Goal: Task Accomplishment & Management: Manage account settings

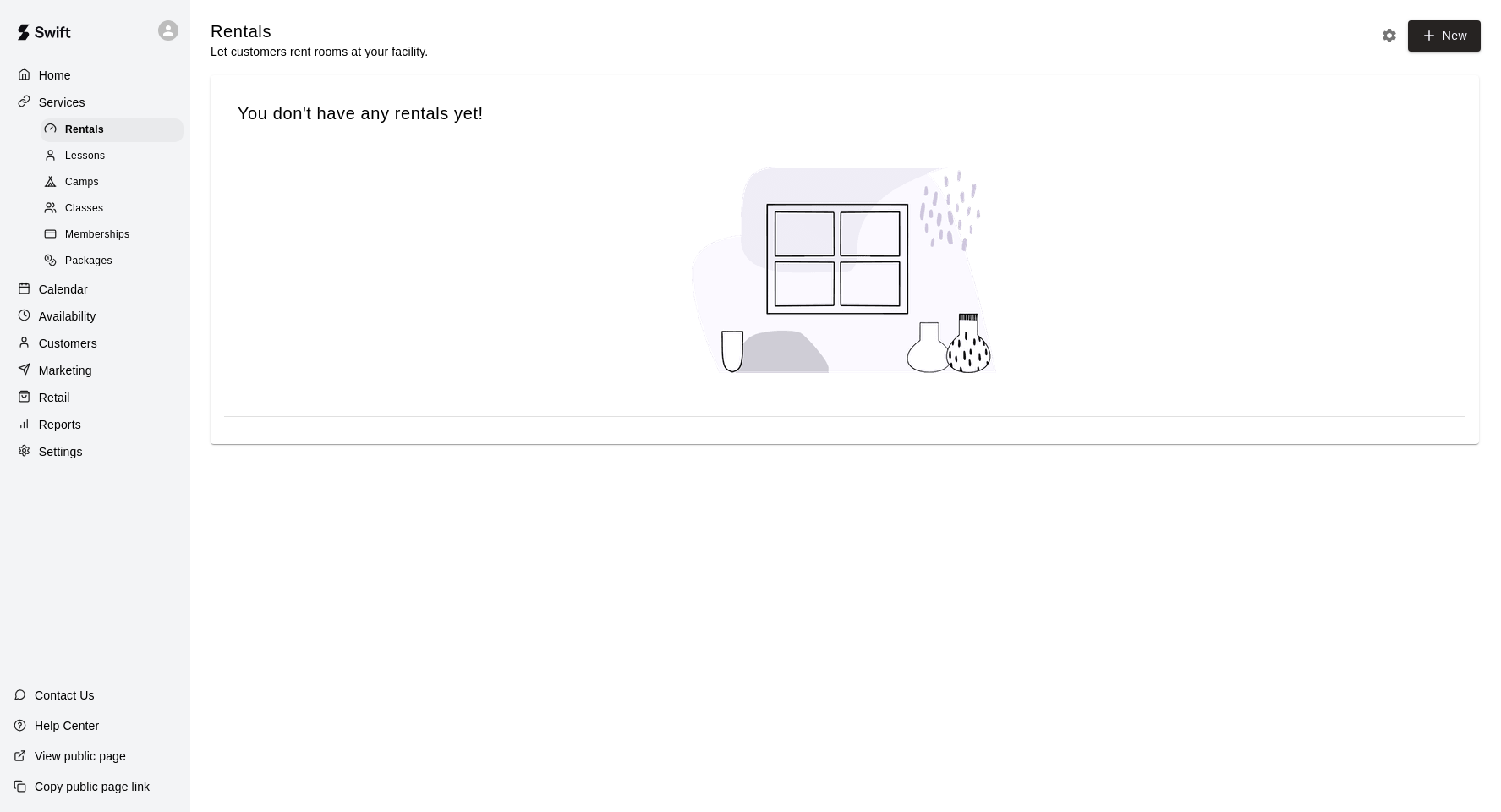
click at [157, 282] on div "Calendar" at bounding box center [95, 289] width 163 height 25
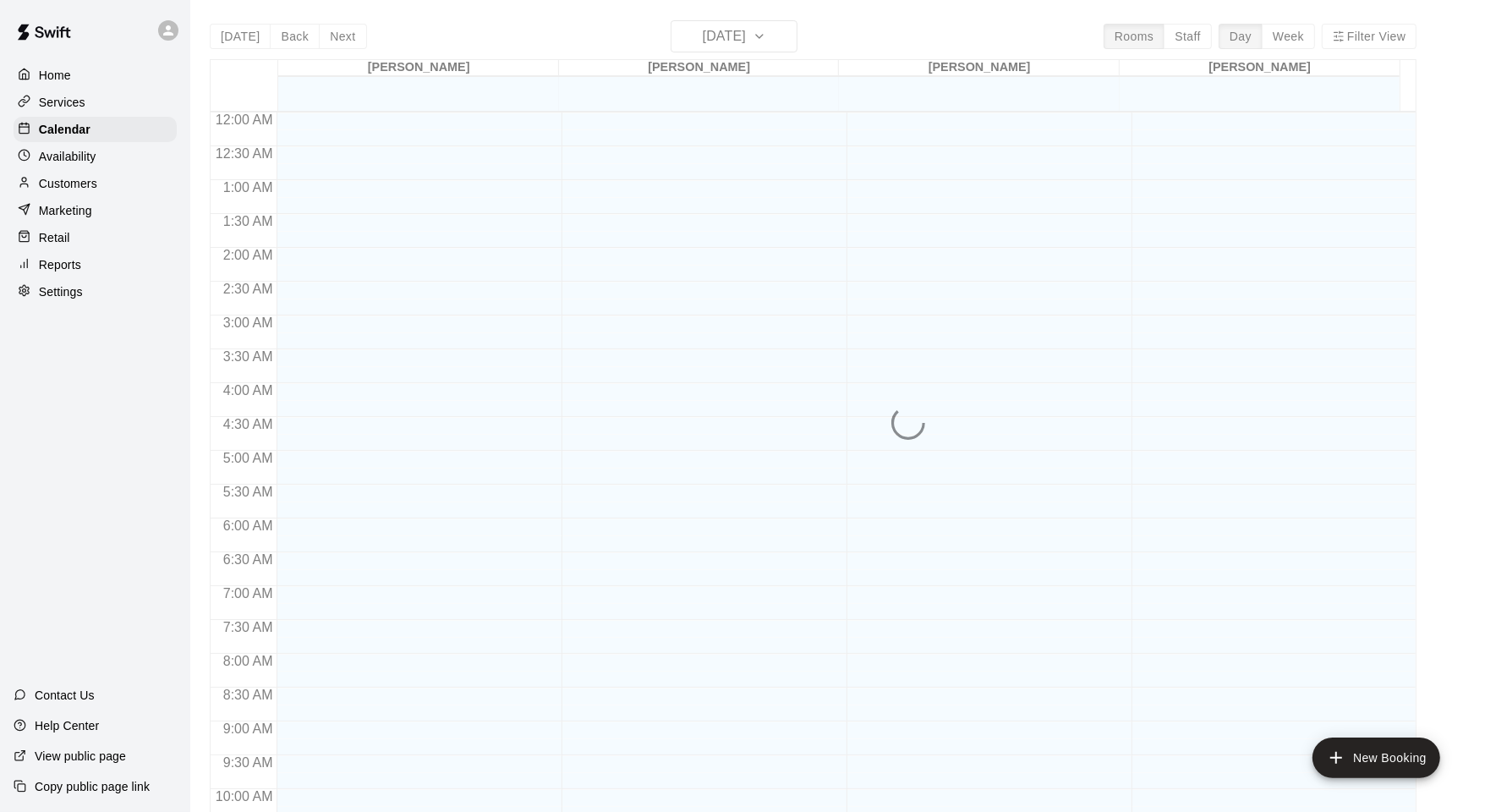
scroll to position [854, 0]
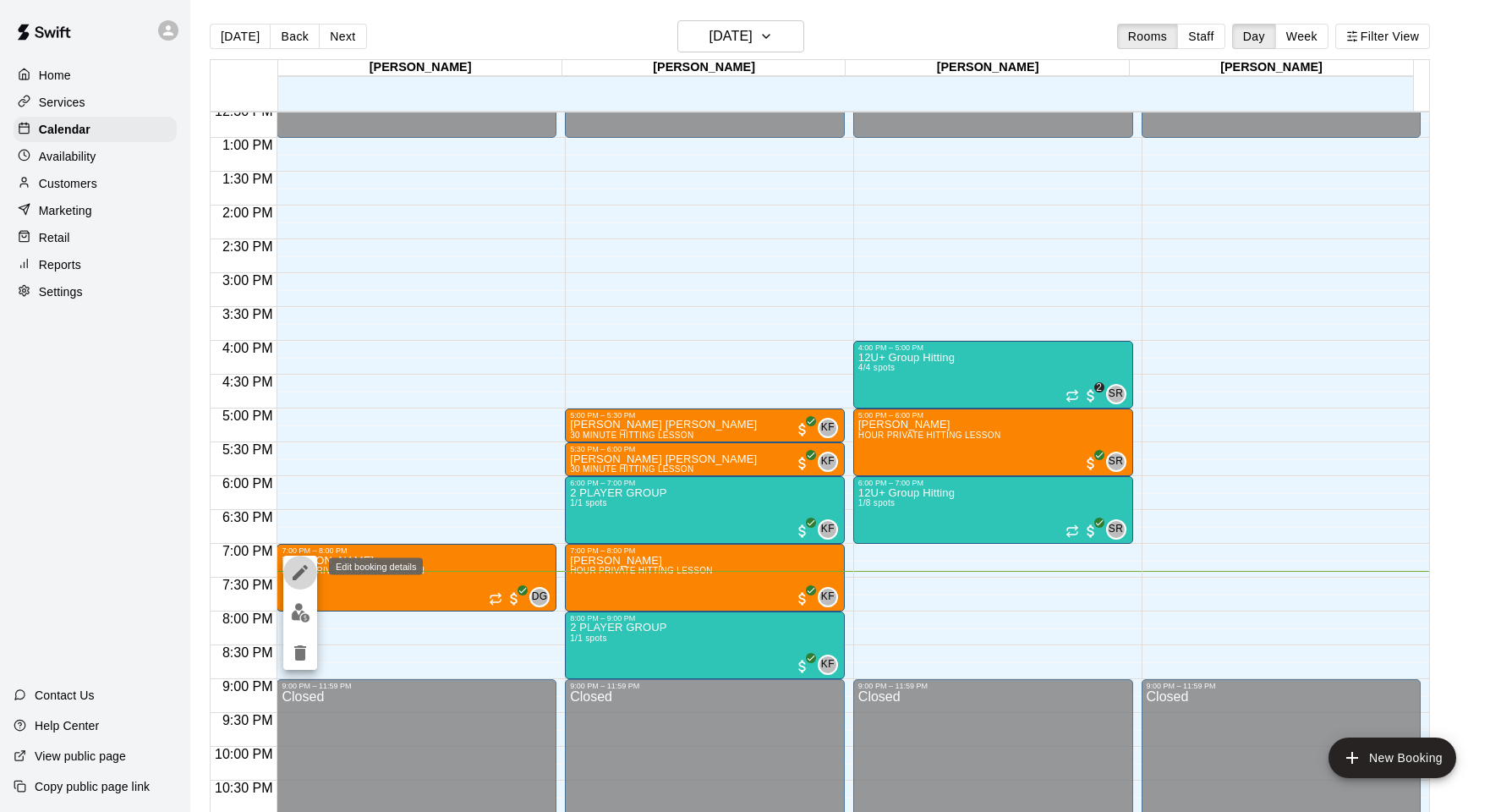
click at [309, 567] on icon "edit" at bounding box center [300, 572] width 20 height 20
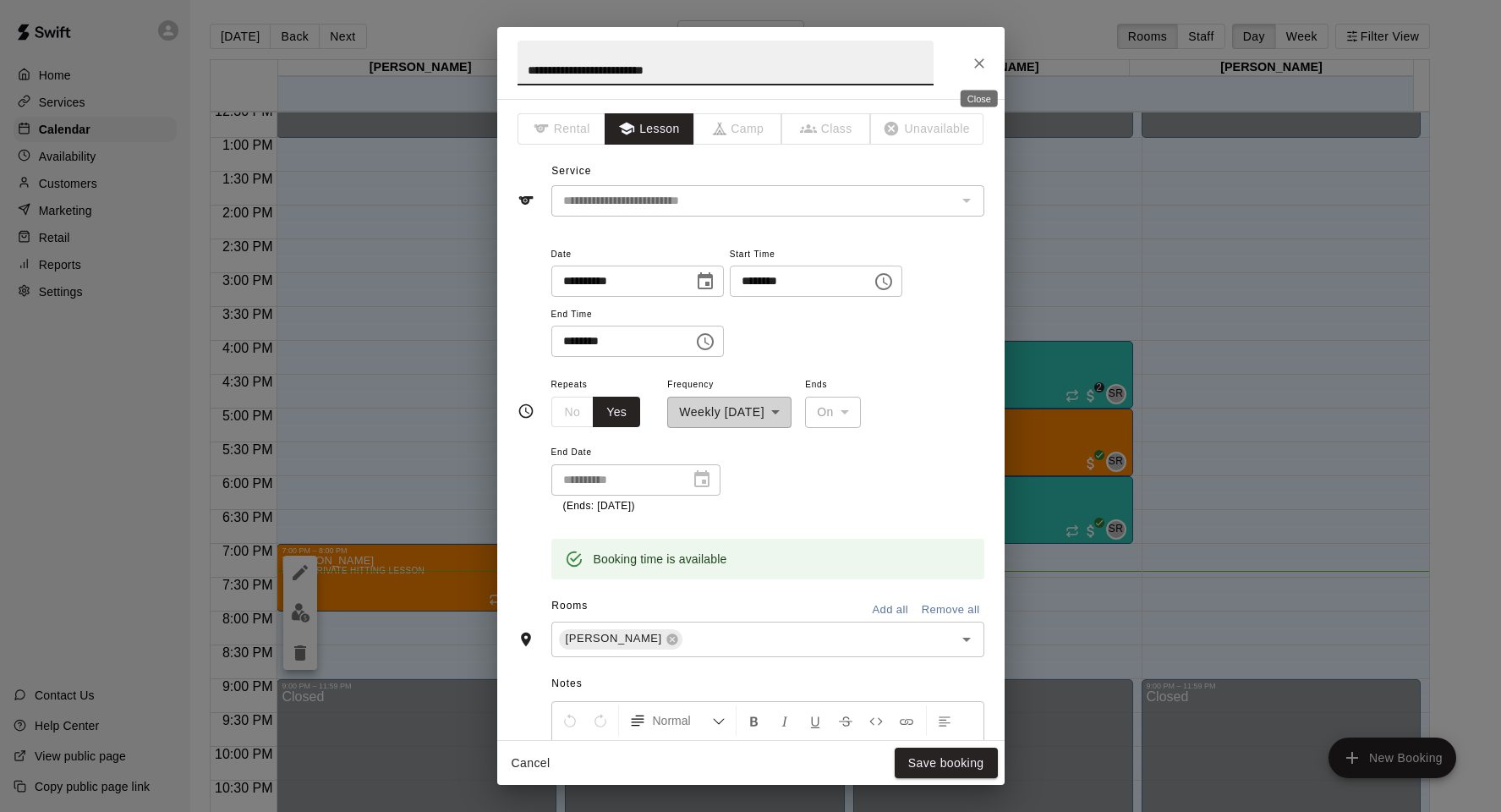
click at [976, 55] on icon "Close" at bounding box center [978, 63] width 16 height 16
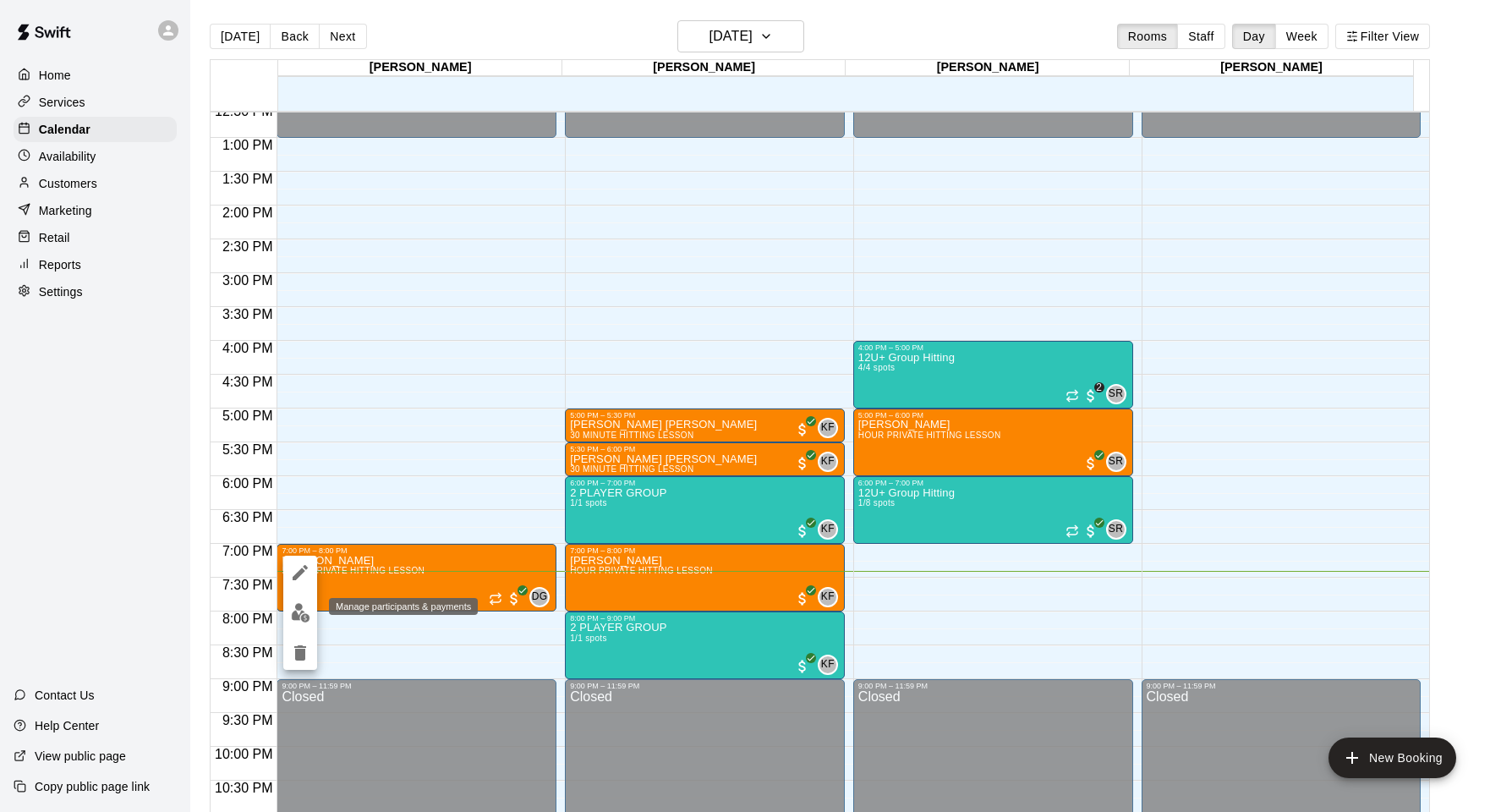
click at [307, 616] on img "edit" at bounding box center [301, 612] width 19 height 19
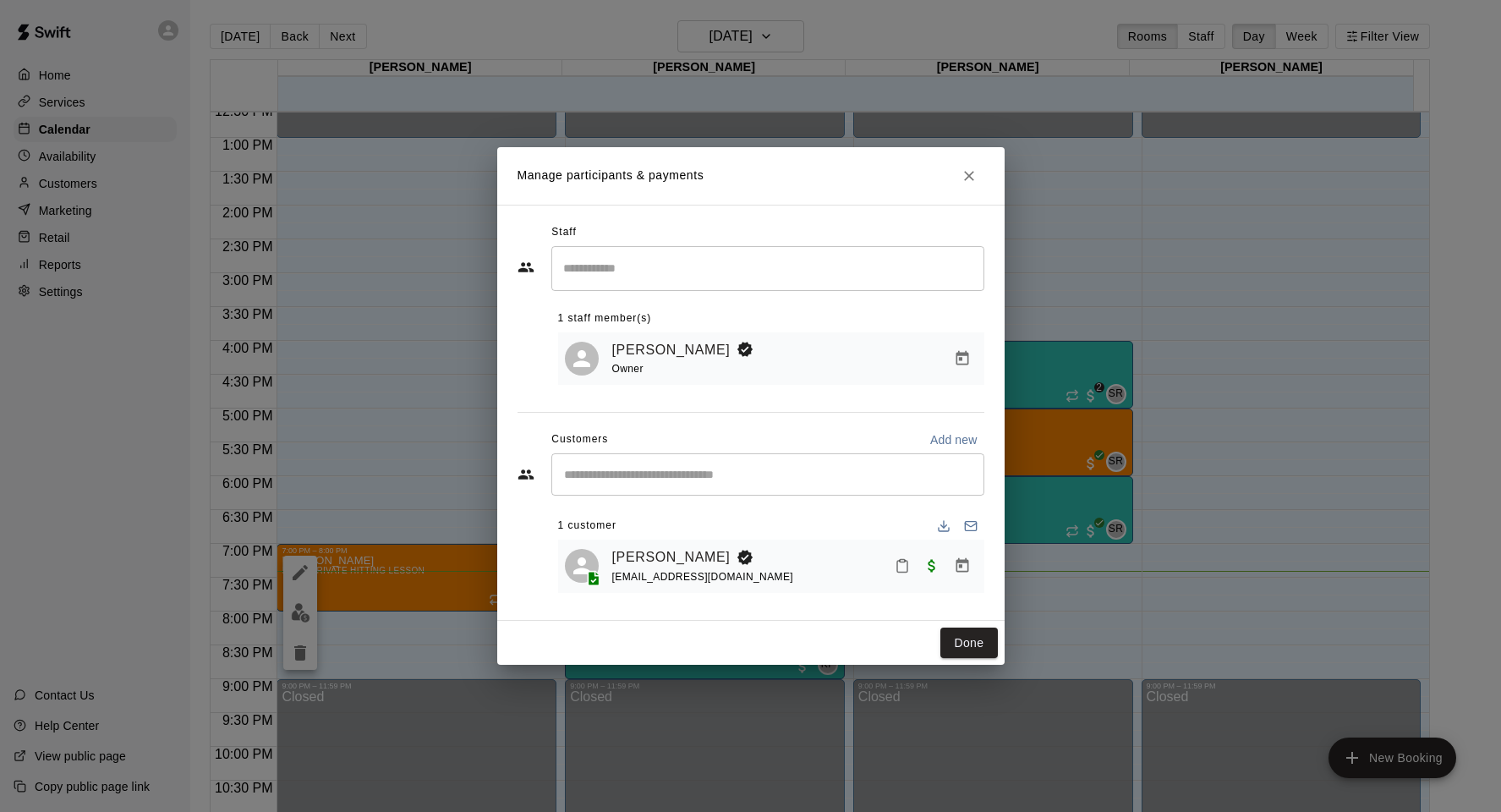
click at [658, 289] on div "​" at bounding box center [767, 269] width 433 height 45
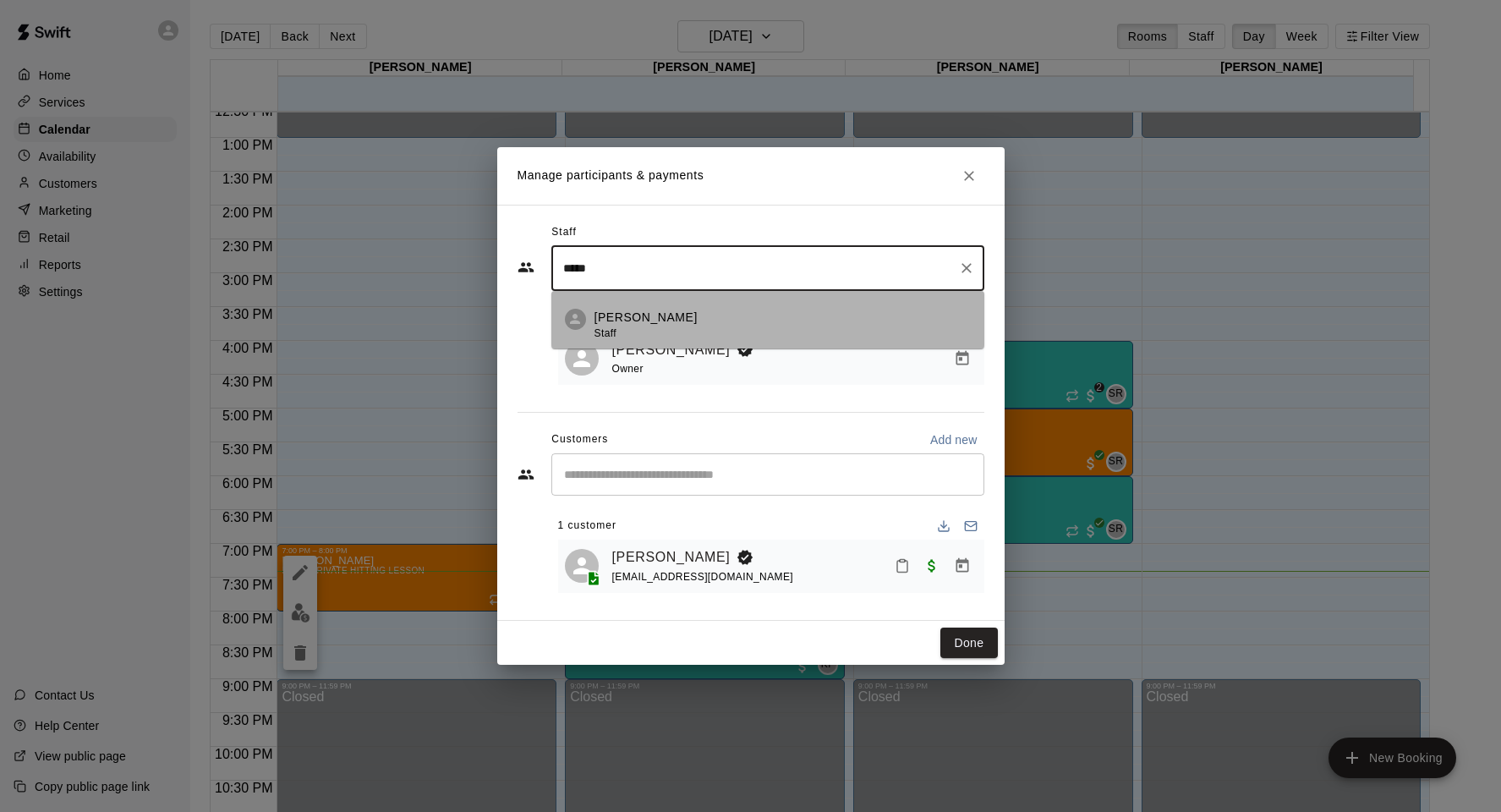
click at [654, 313] on p "[PERSON_NAME]" at bounding box center [646, 317] width 103 height 17
type input "*****"
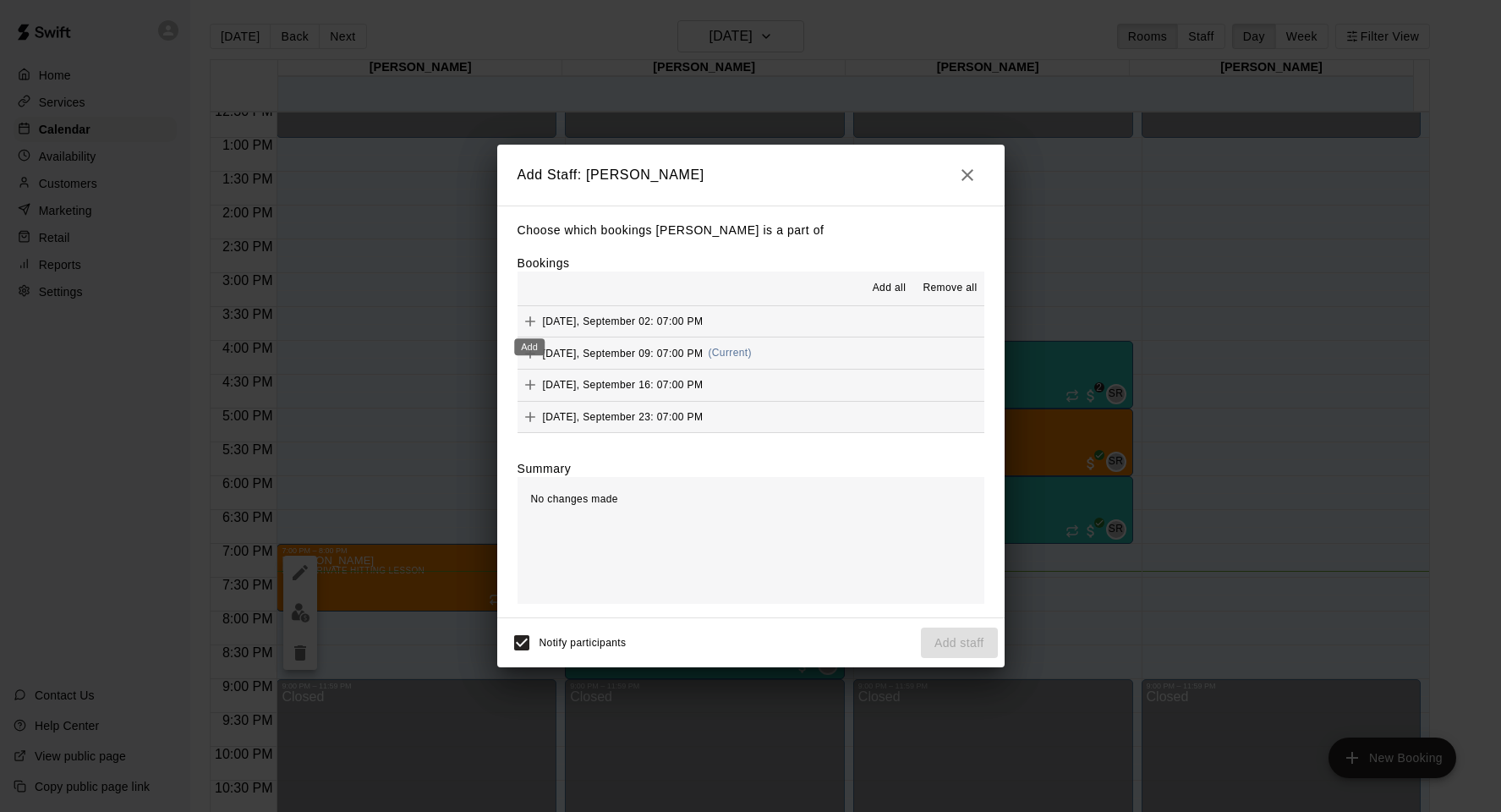
click at [527, 309] on button "Add" at bounding box center [530, 321] width 25 height 25
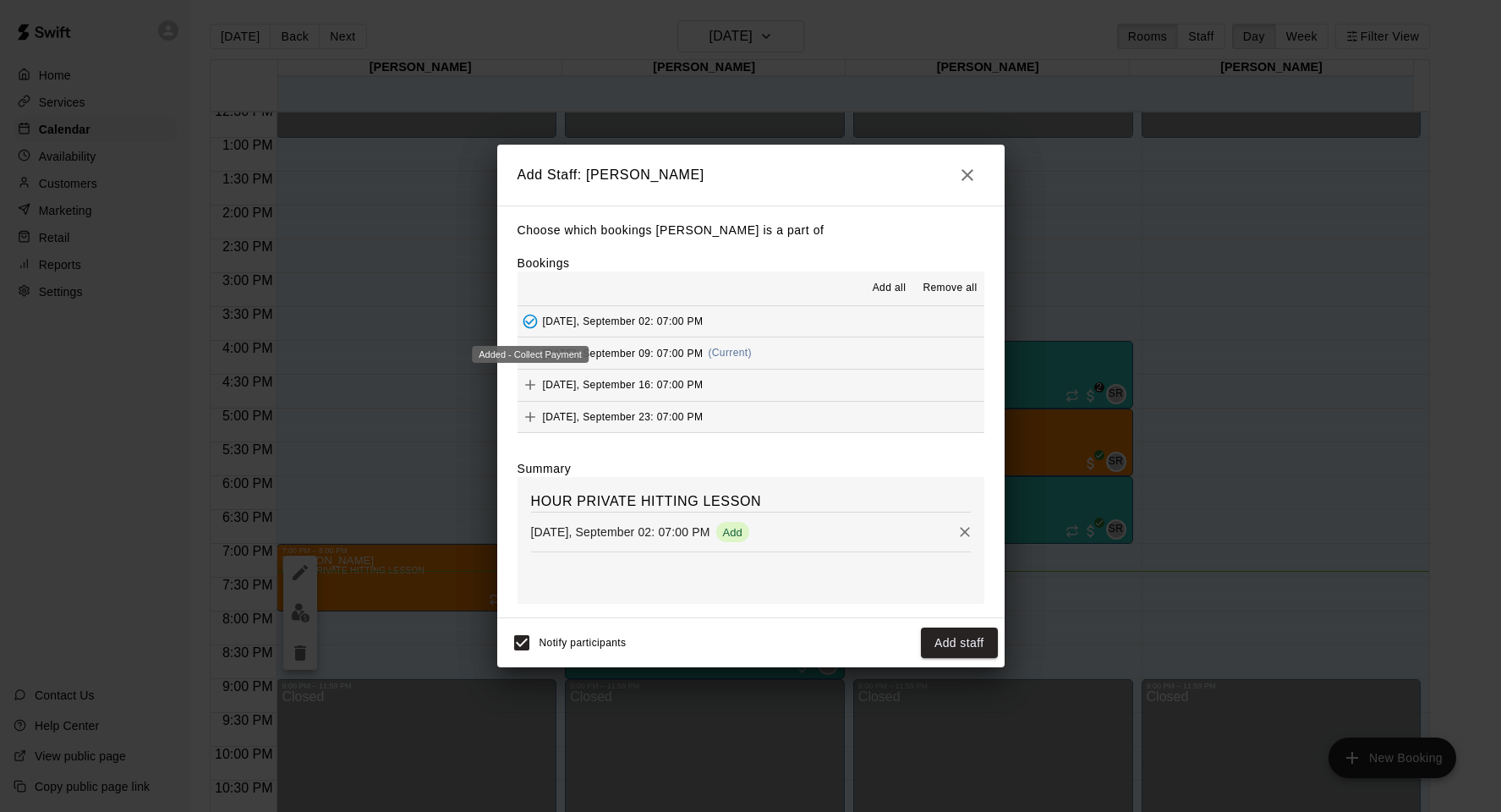
click at [537, 321] on icon "Added - Collect Payment" at bounding box center [530, 320] width 16 height 16
click at [537, 340] on body "Home Services Calendar Availability Customers Marketing Retail Reports Settings…" at bounding box center [750, 419] width 1501 height 839
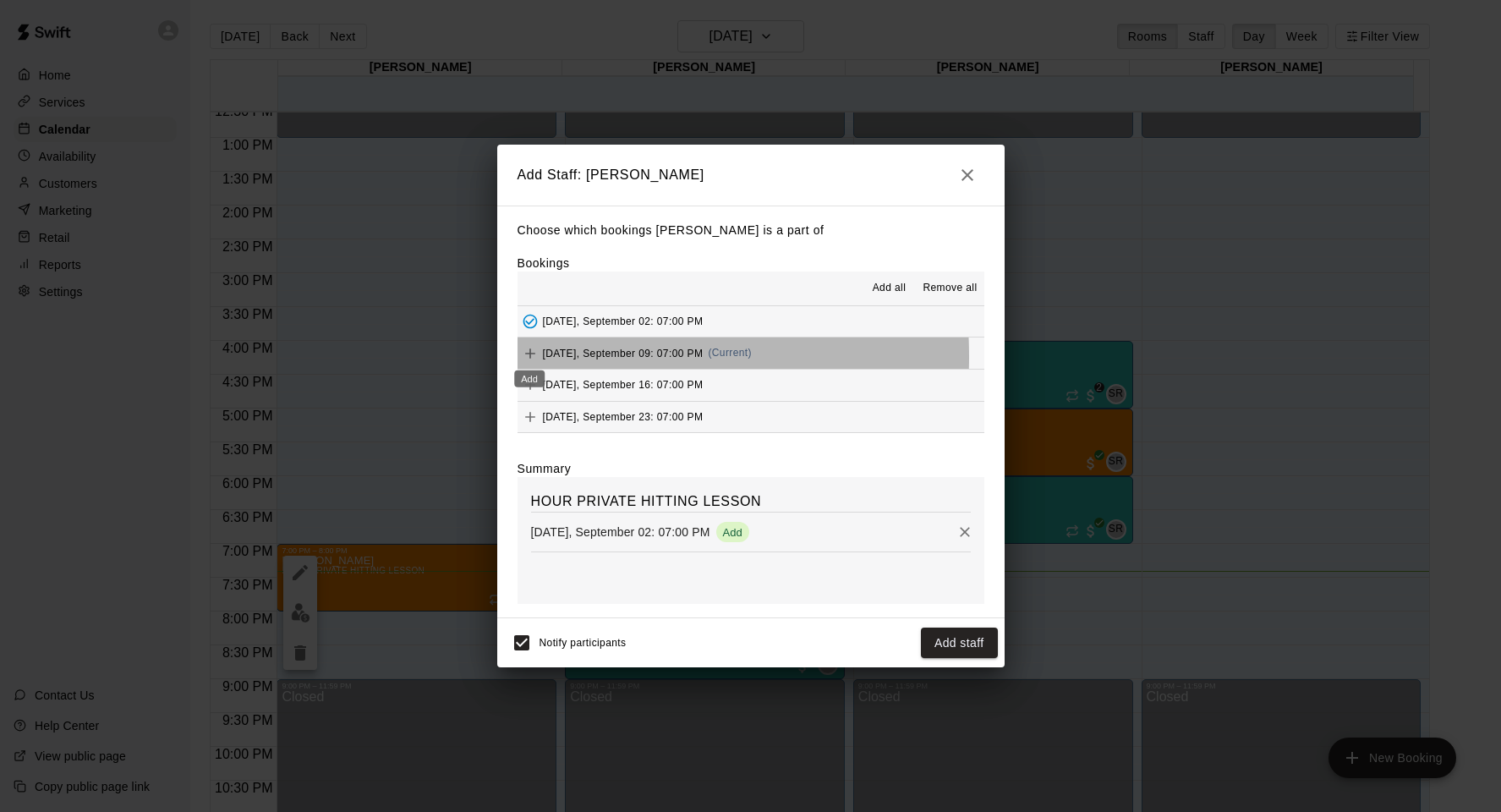
click at [532, 357] on body "Home Services Calendar Availability Customers Marketing Retail Reports Settings…" at bounding box center [750, 419] width 1501 height 839
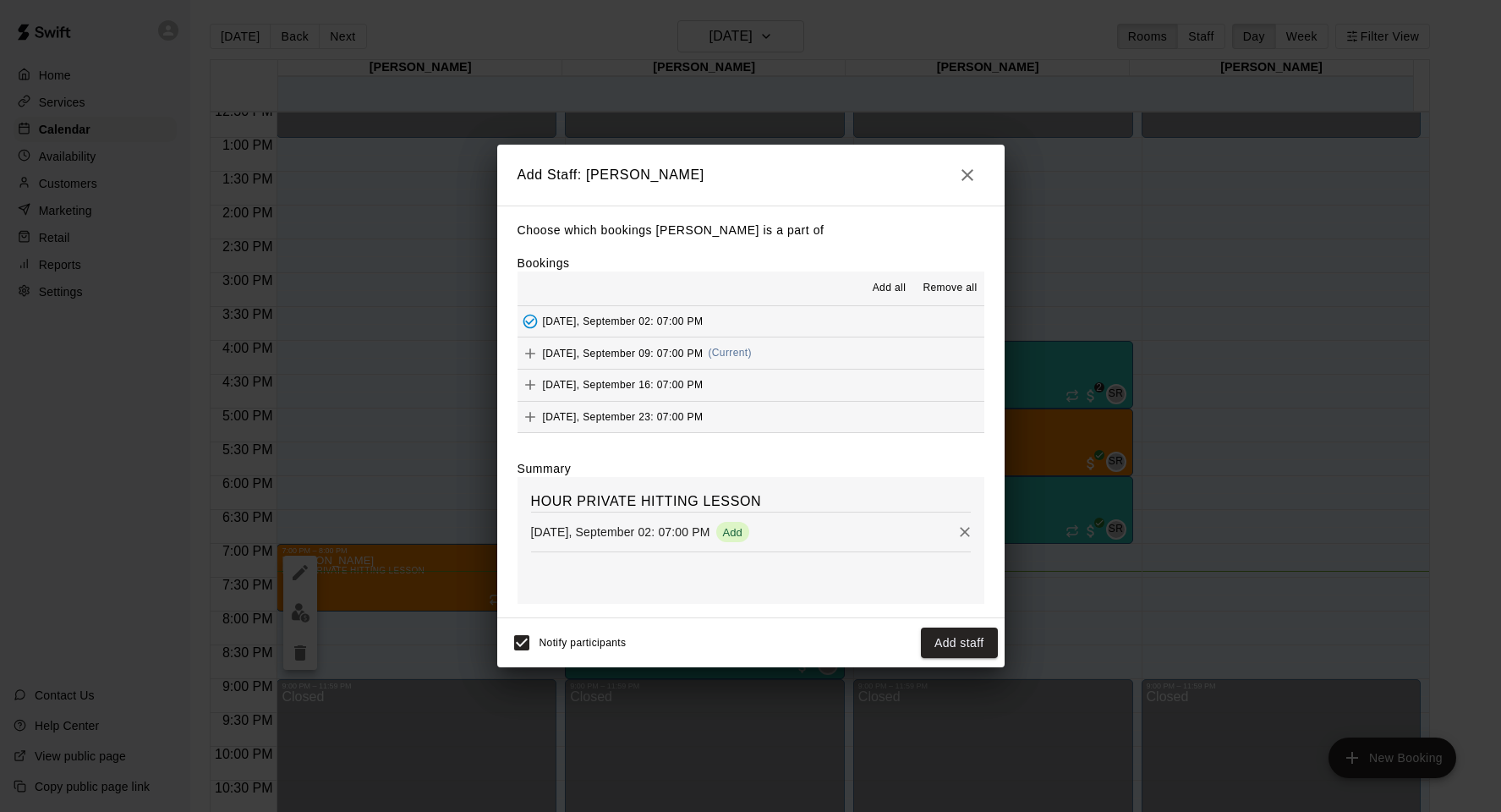
click at [954, 286] on span "Remove all" at bounding box center [950, 287] width 54 height 16
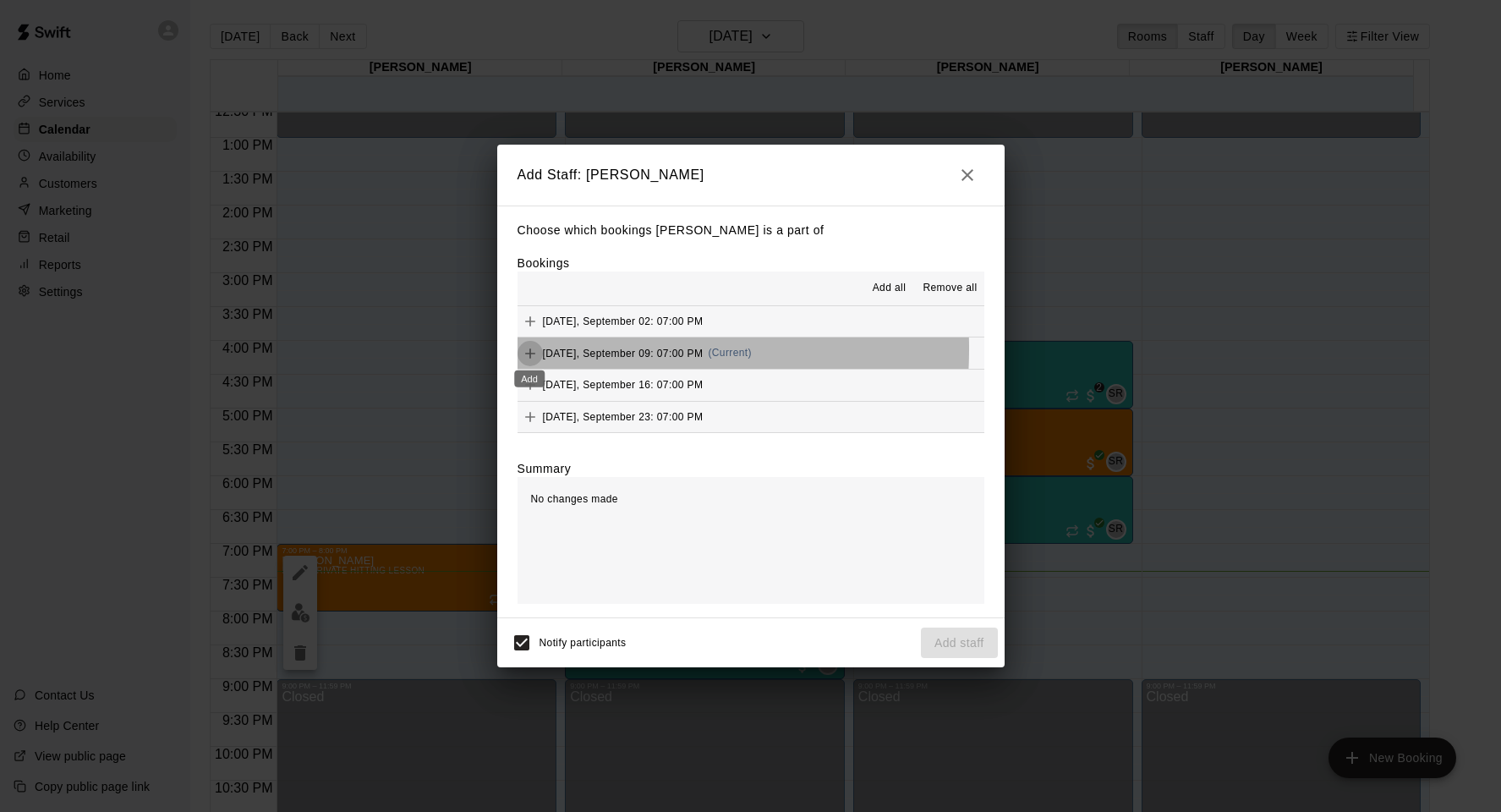
click at [532, 349] on icon "Add" at bounding box center [530, 353] width 16 height 16
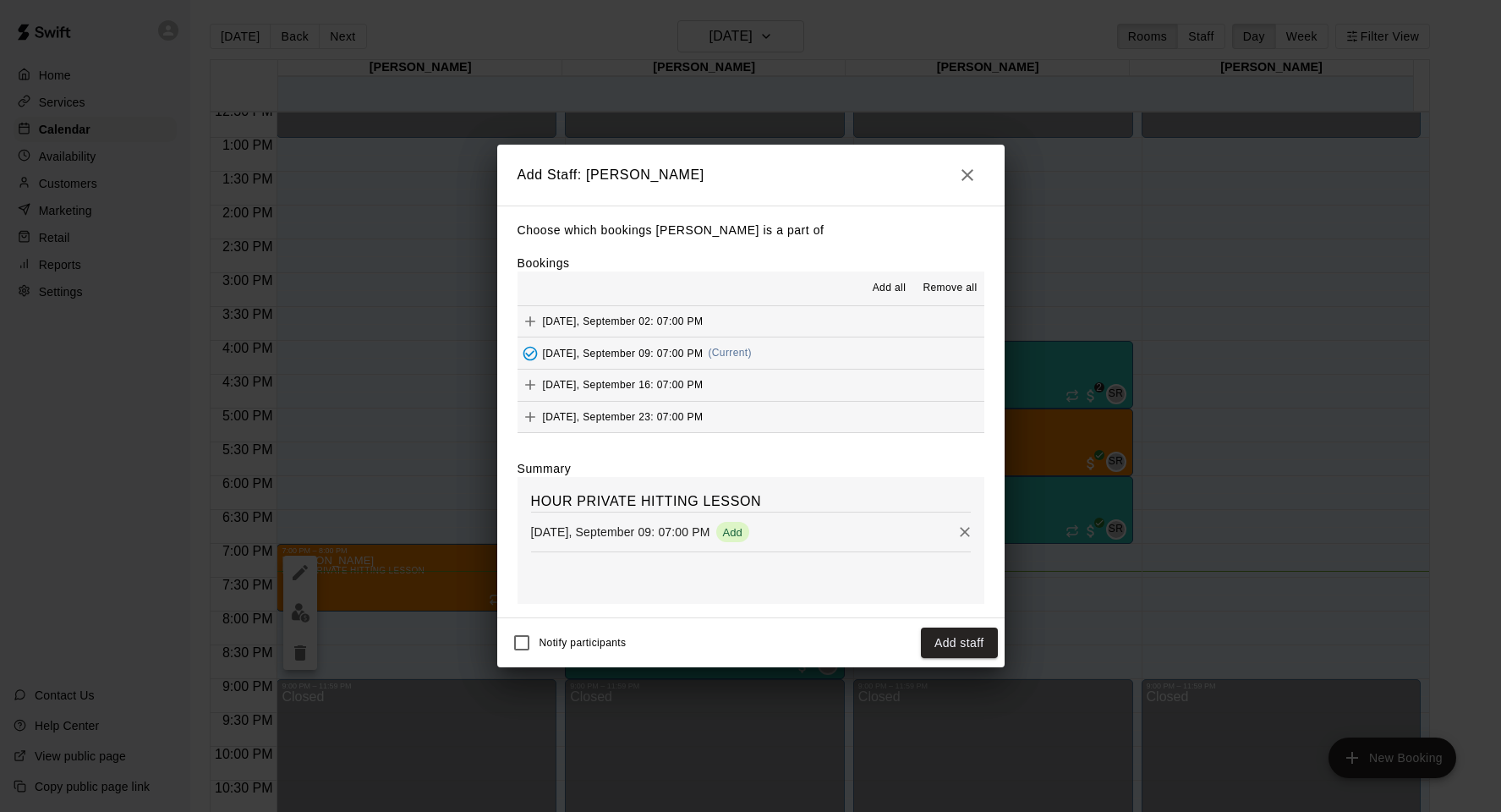
click at [997, 641] on div "Notify participants Add staff" at bounding box center [750, 642] width 507 height 49
click at [958, 639] on button "Add staff" at bounding box center [959, 643] width 77 height 31
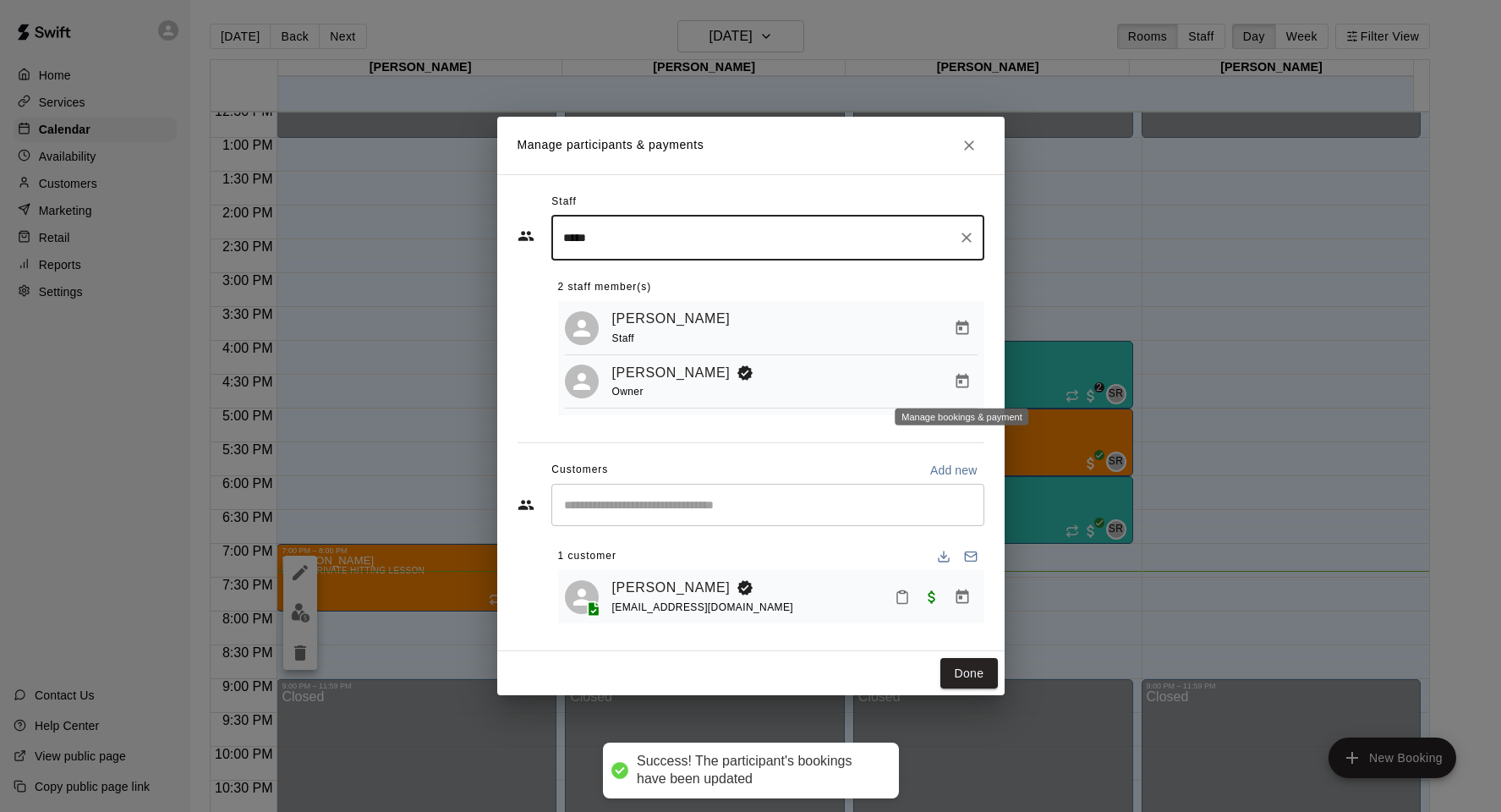
click at [966, 382] on icon "Manage bookings & payment" at bounding box center [962, 380] width 13 height 15
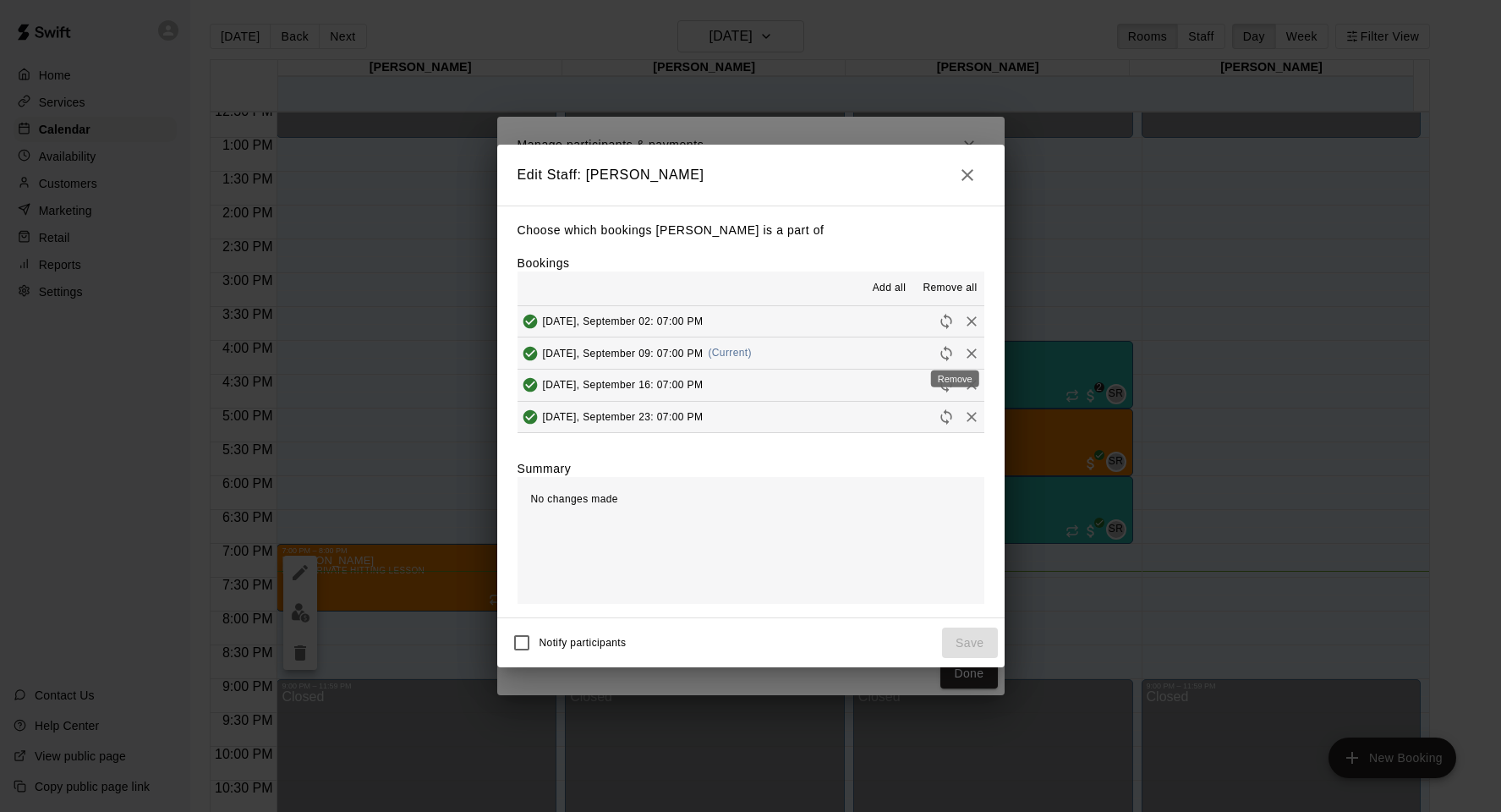
click at [963, 350] on icon "Remove" at bounding box center [971, 353] width 16 height 16
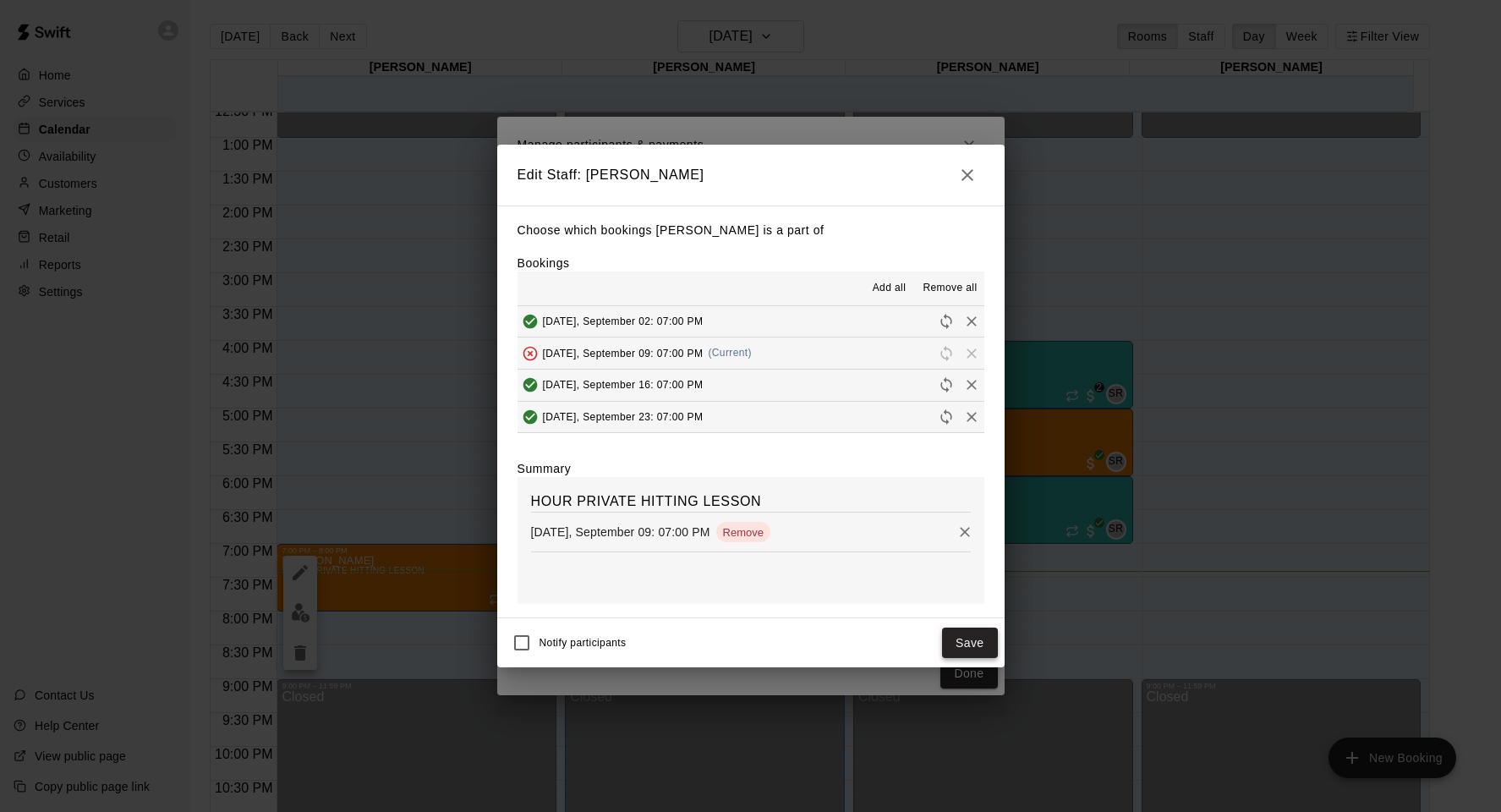
click at [974, 630] on button "Save" at bounding box center [970, 643] width 56 height 31
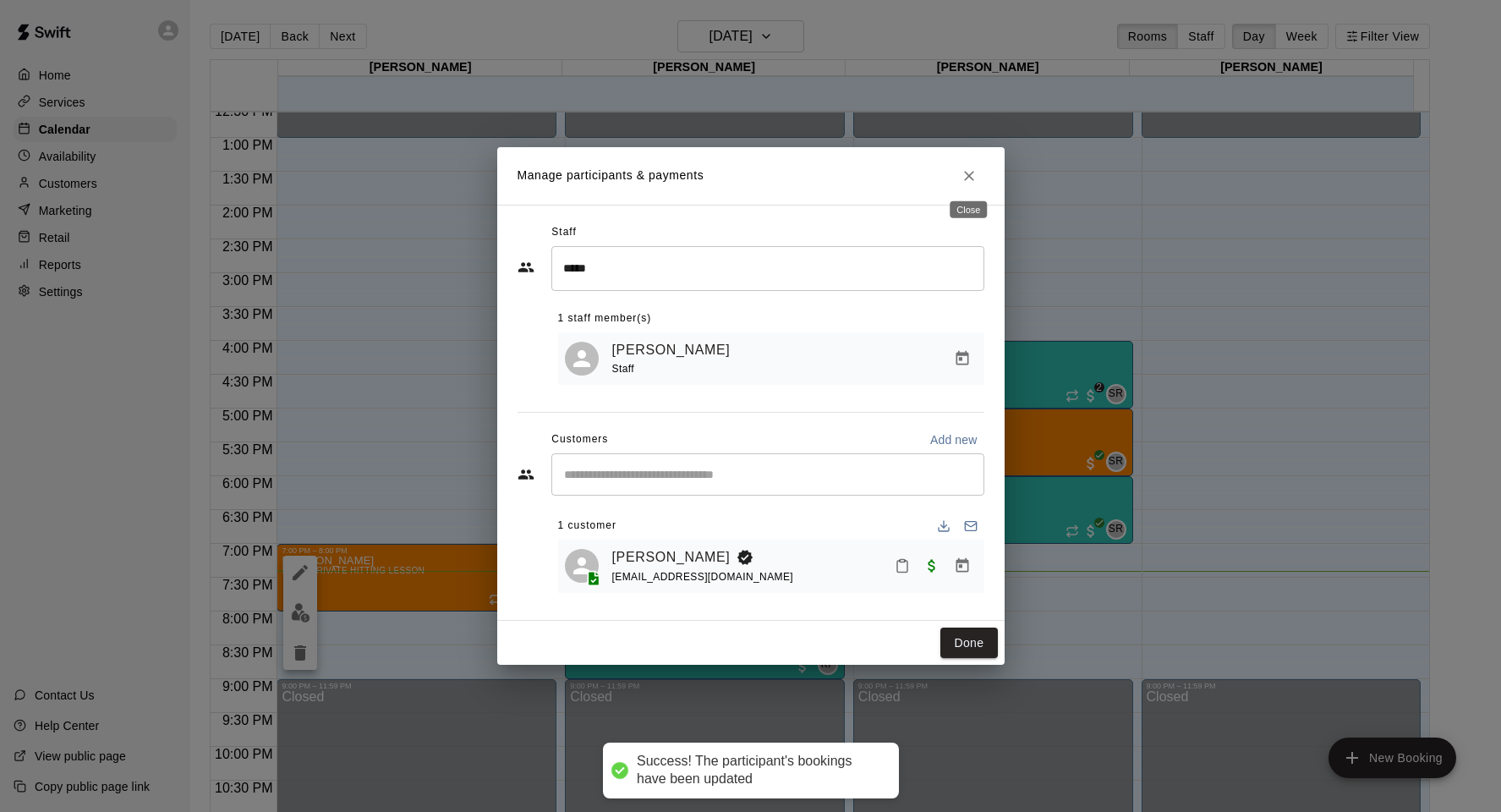
click at [973, 175] on icon "Close" at bounding box center [968, 176] width 16 height 16
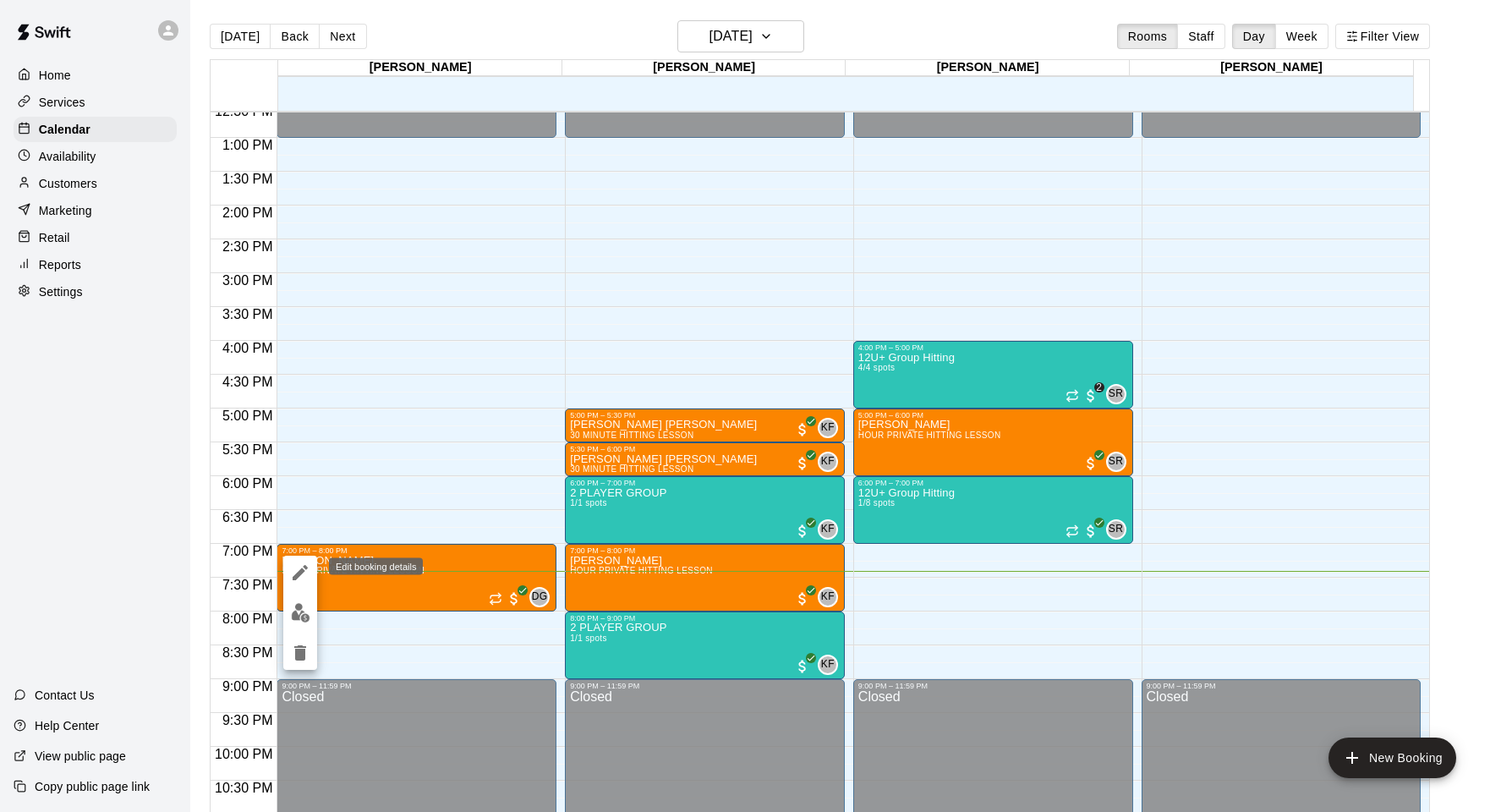
click at [300, 575] on icon "edit" at bounding box center [300, 572] width 20 height 20
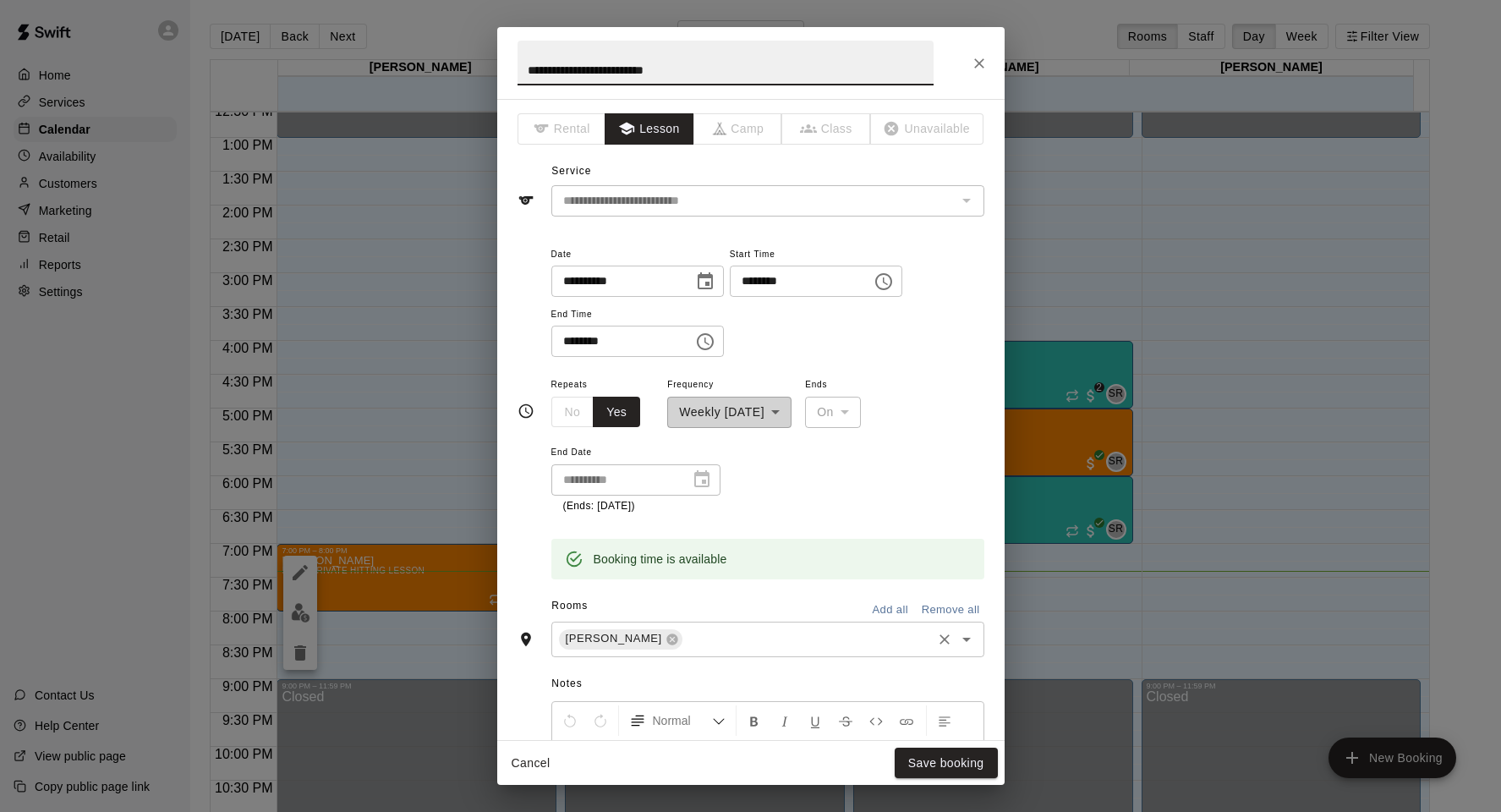
click at [685, 642] on input "text" at bounding box center [807, 639] width 245 height 21
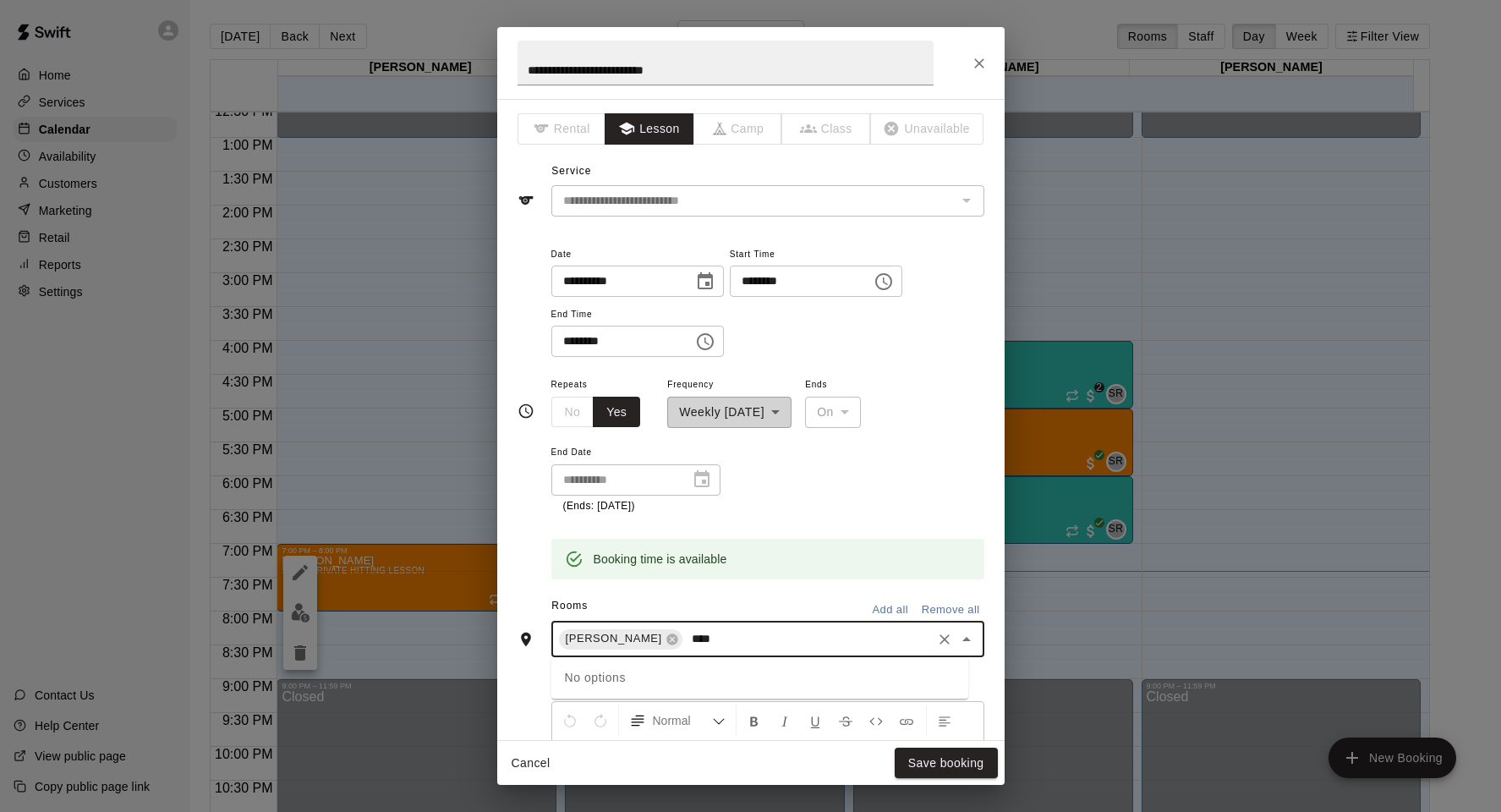
type input "*****"
click at [667, 641] on icon at bounding box center [671, 638] width 11 height 11
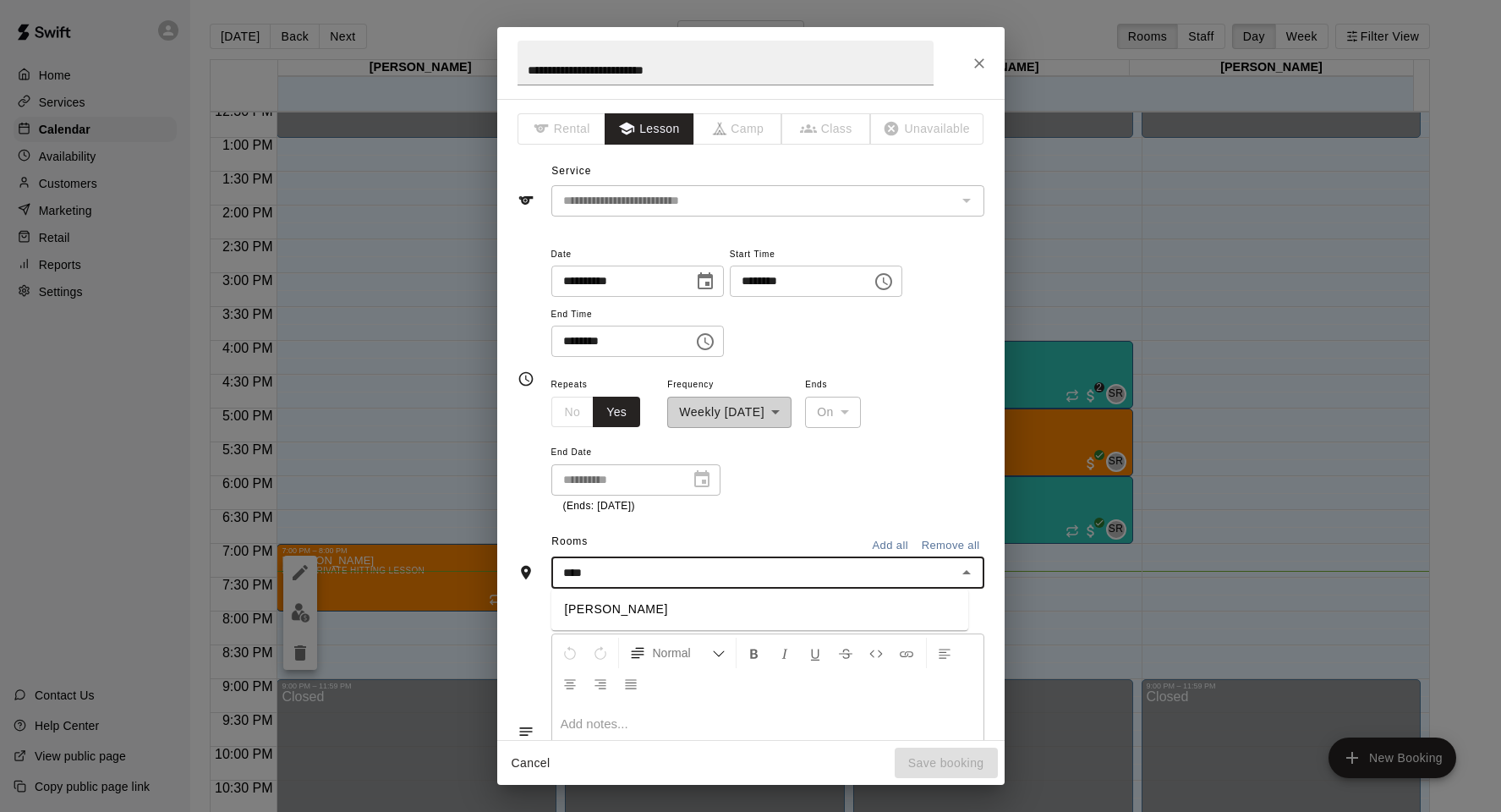
type input "*****"
click at [633, 598] on li "[PERSON_NAME]" at bounding box center [760, 609] width 417 height 28
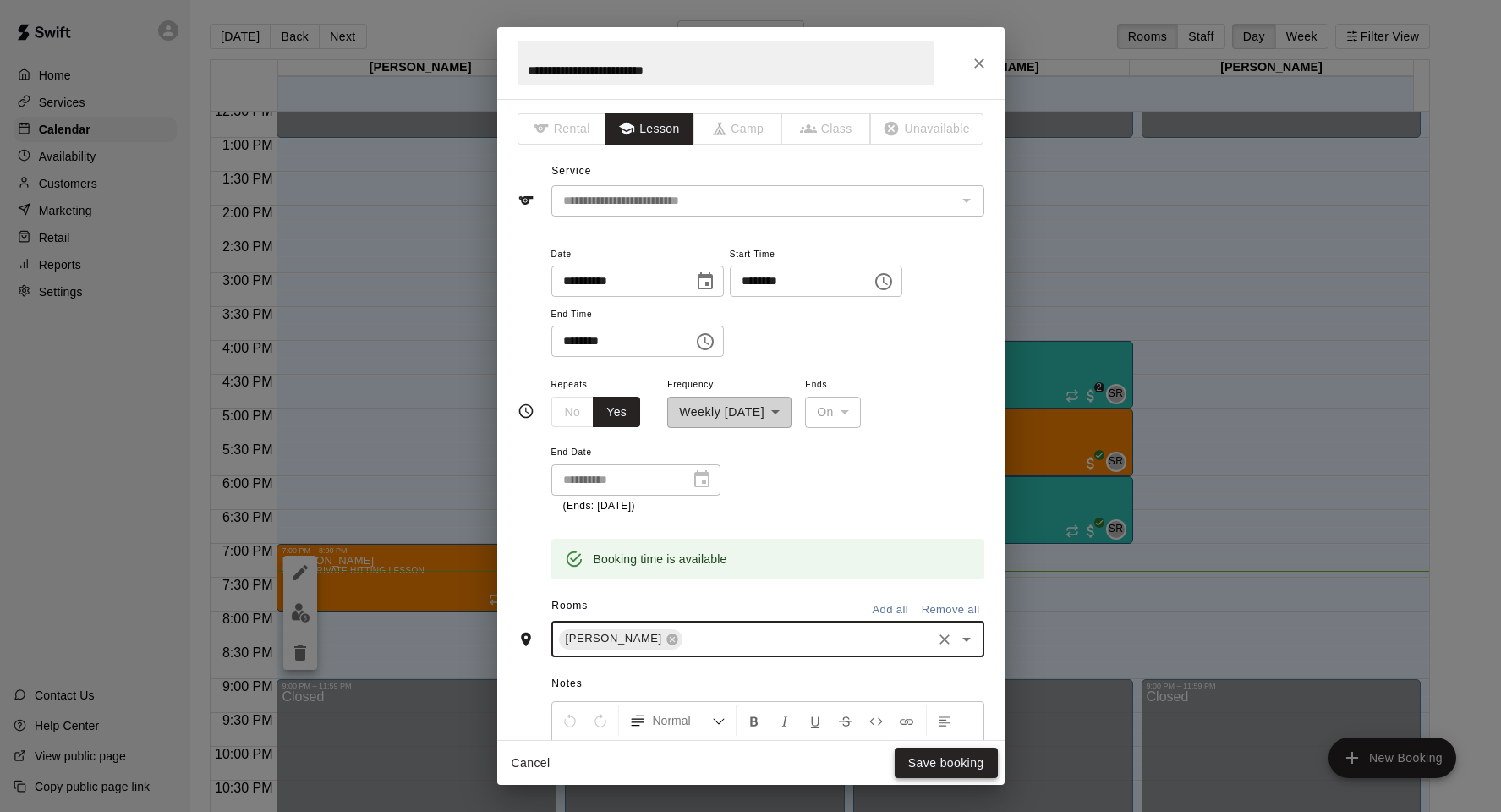
click at [965, 751] on button "Save booking" at bounding box center [946, 763] width 103 height 31
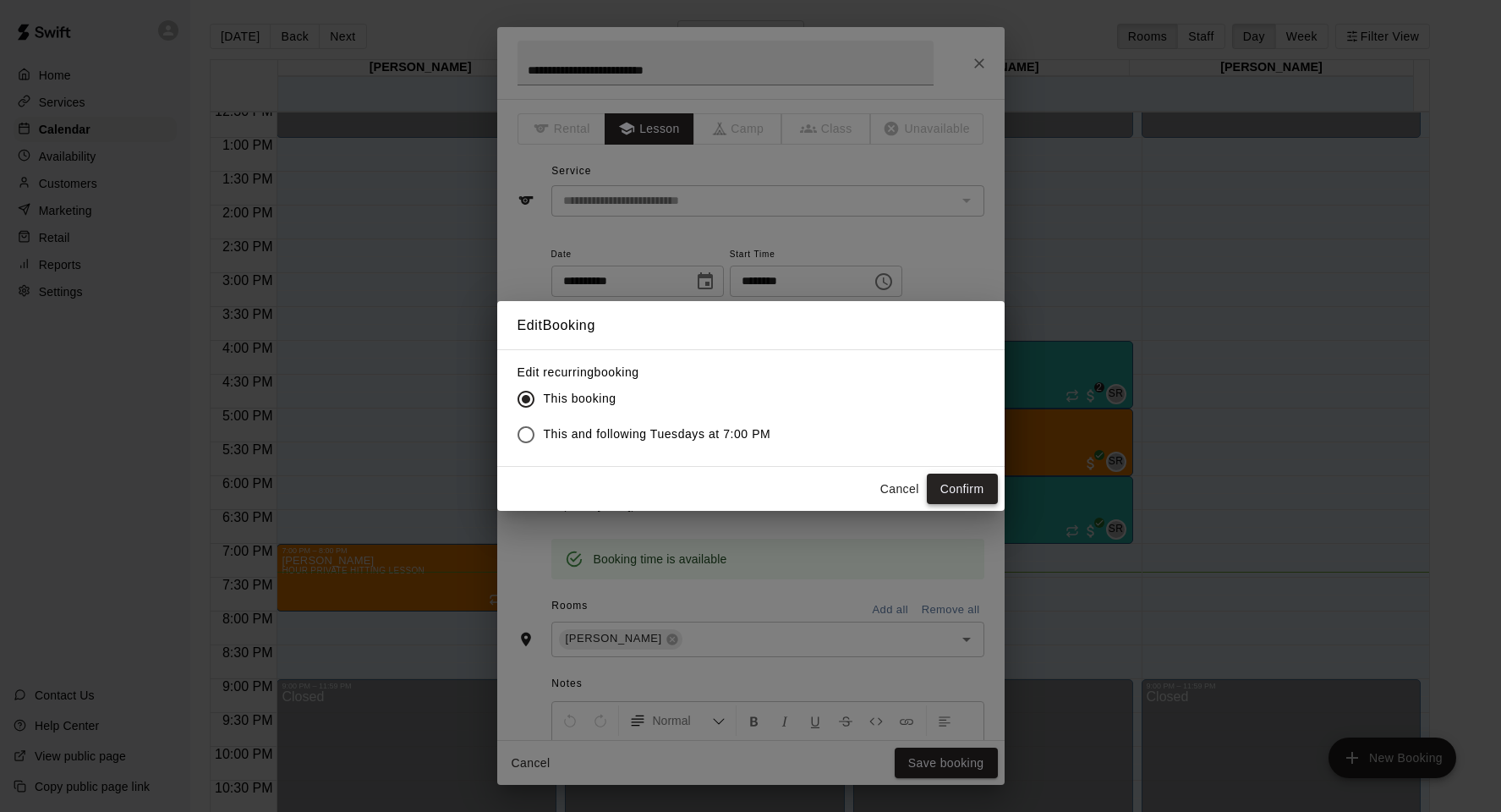
click at [964, 486] on button "Confirm" at bounding box center [962, 489] width 71 height 31
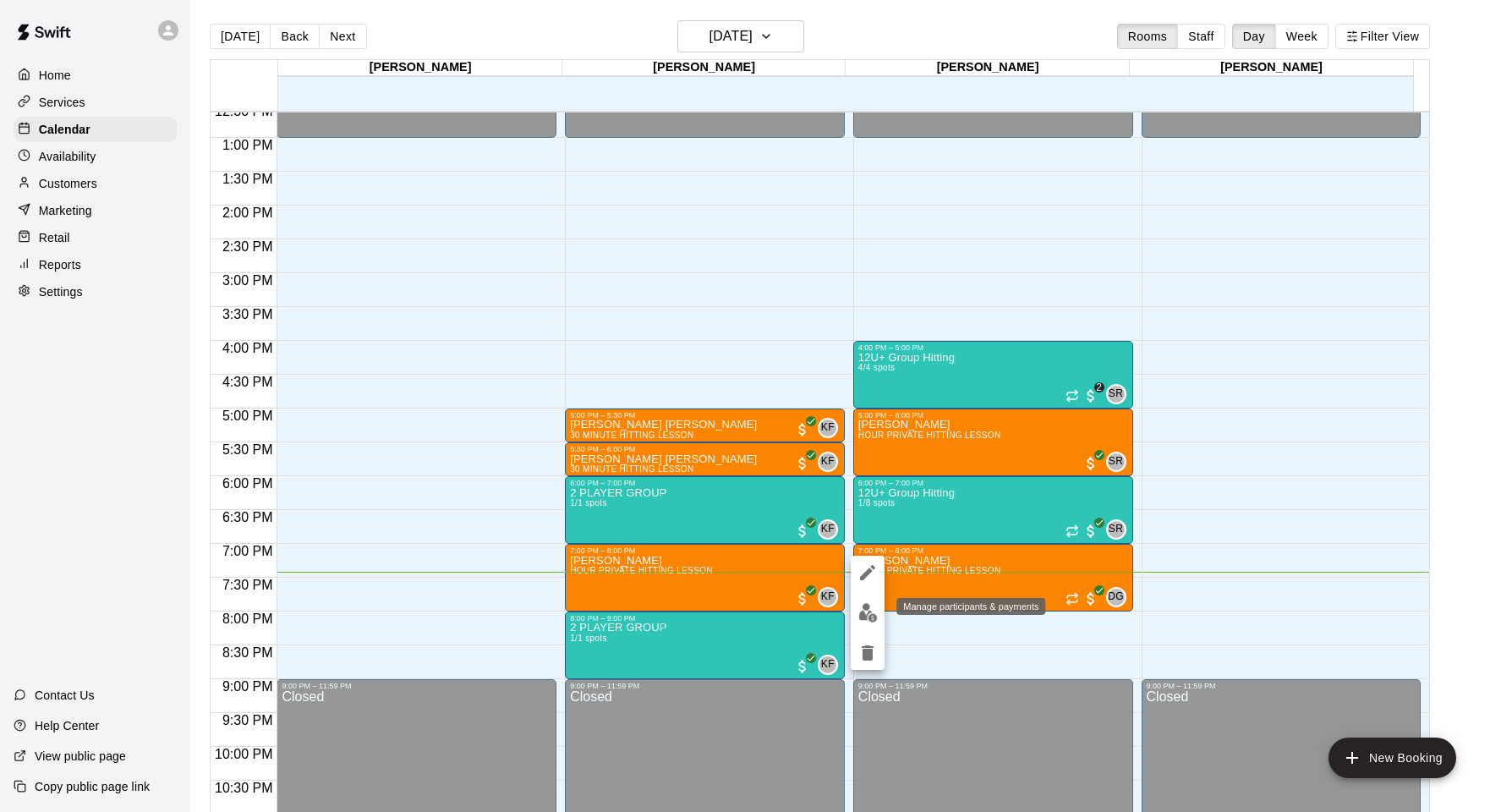
click at [858, 601] on button "edit" at bounding box center [867, 612] width 34 height 33
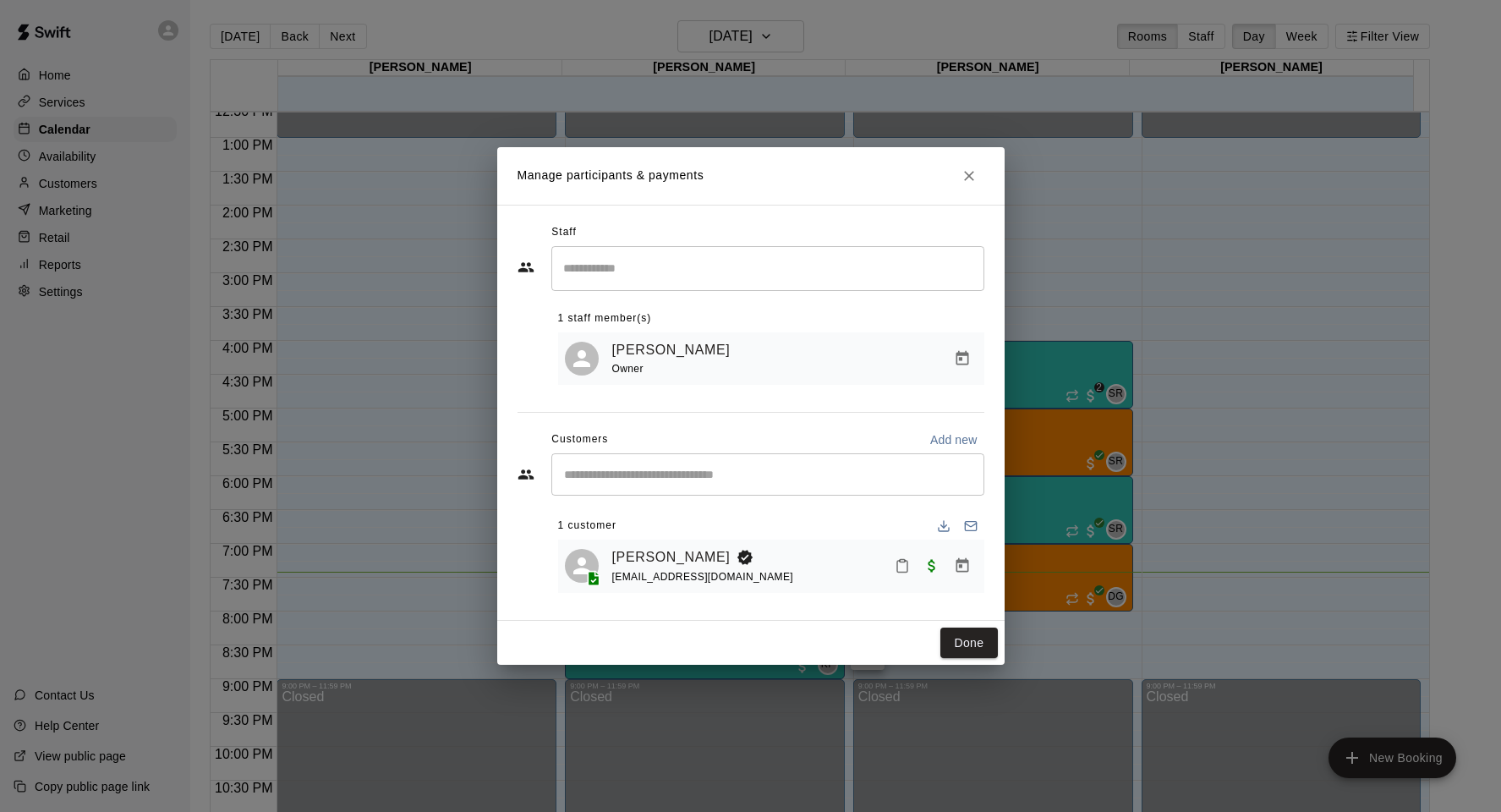
click at [642, 266] on input "Search staff" at bounding box center [767, 268] width 418 height 30
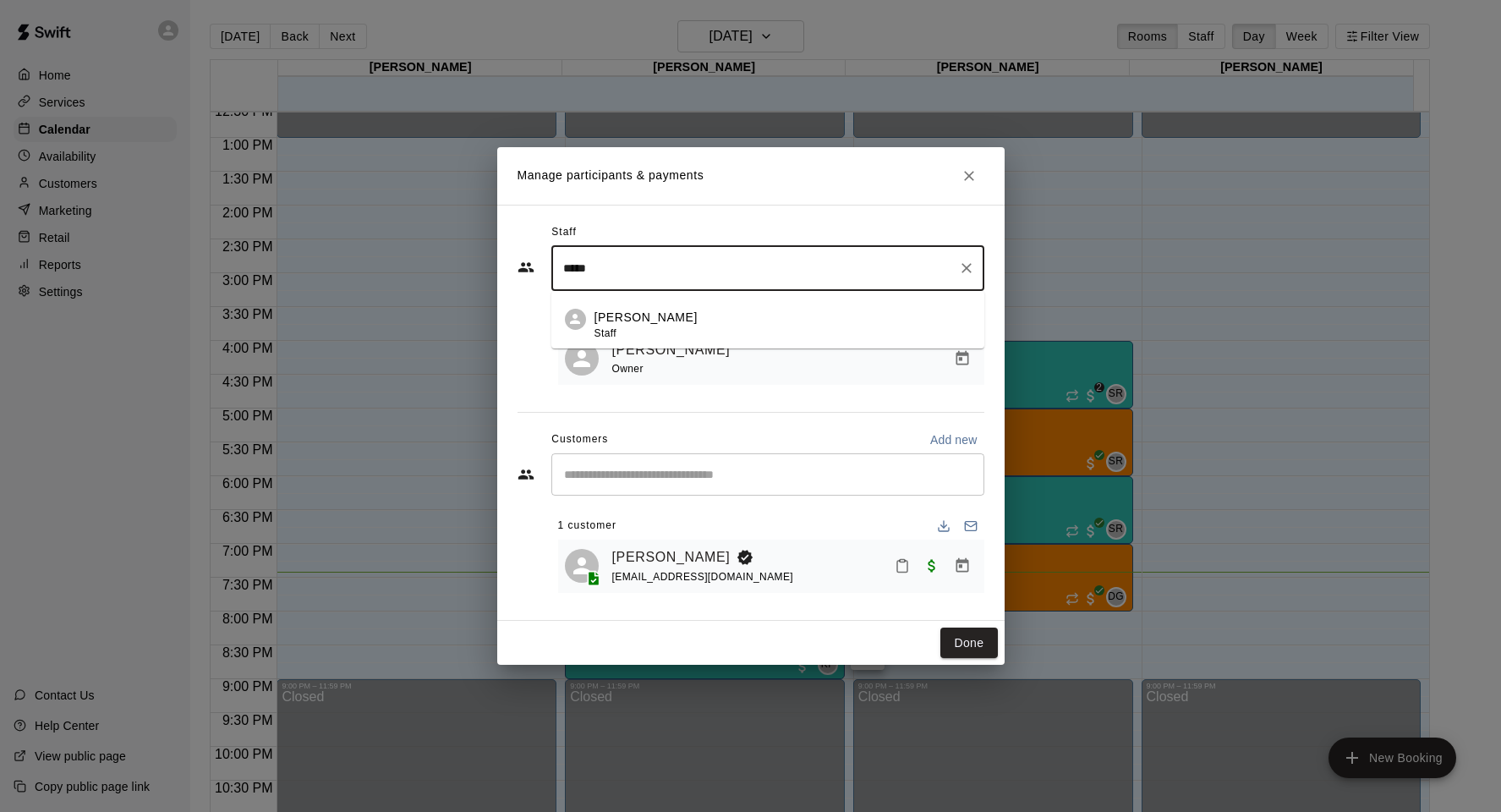
click at [625, 301] on li "[PERSON_NAME] Staff" at bounding box center [767, 319] width 433 height 57
type input "*****"
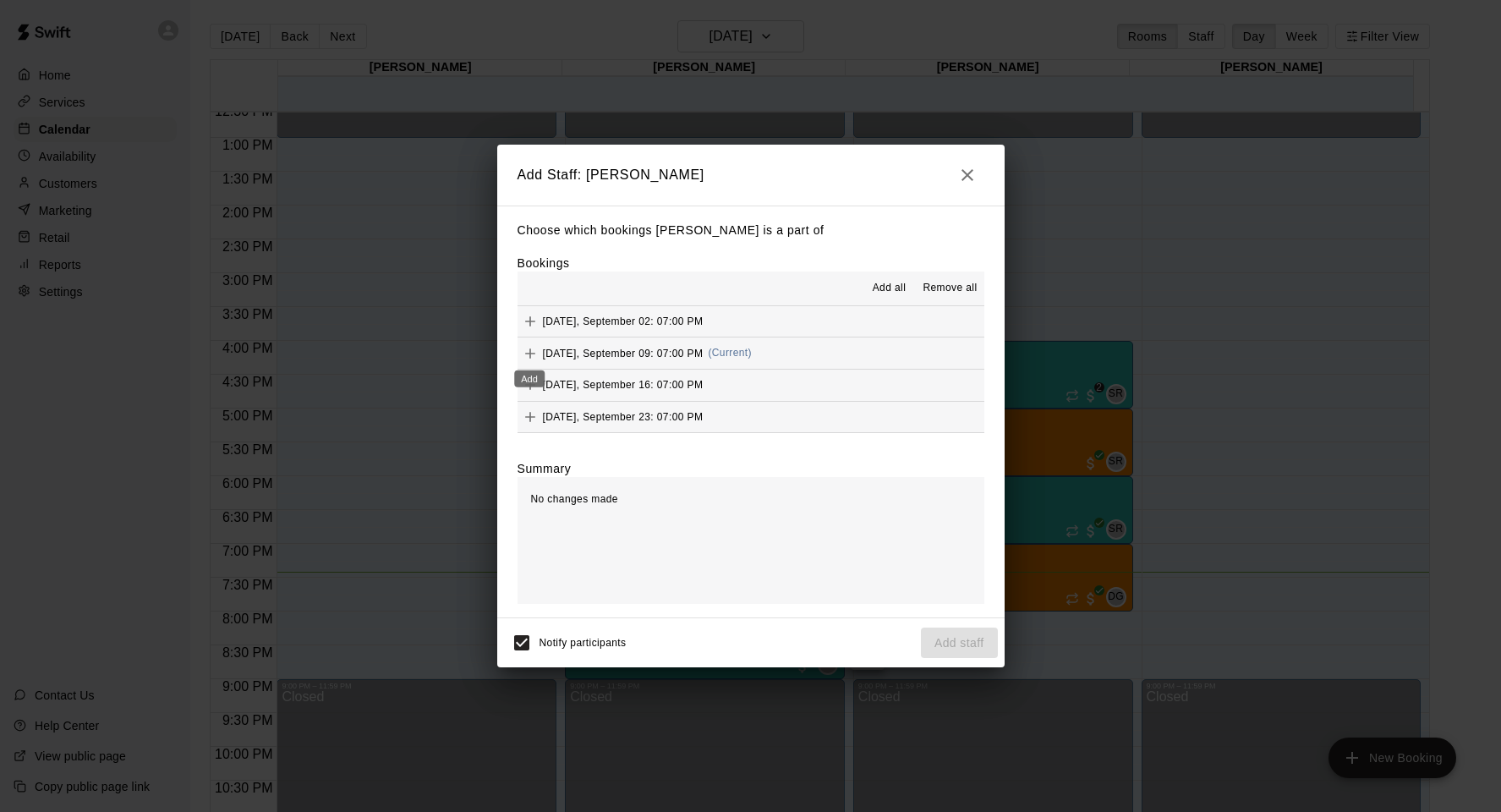
click at [536, 346] on icon "Add" at bounding box center [530, 353] width 16 height 16
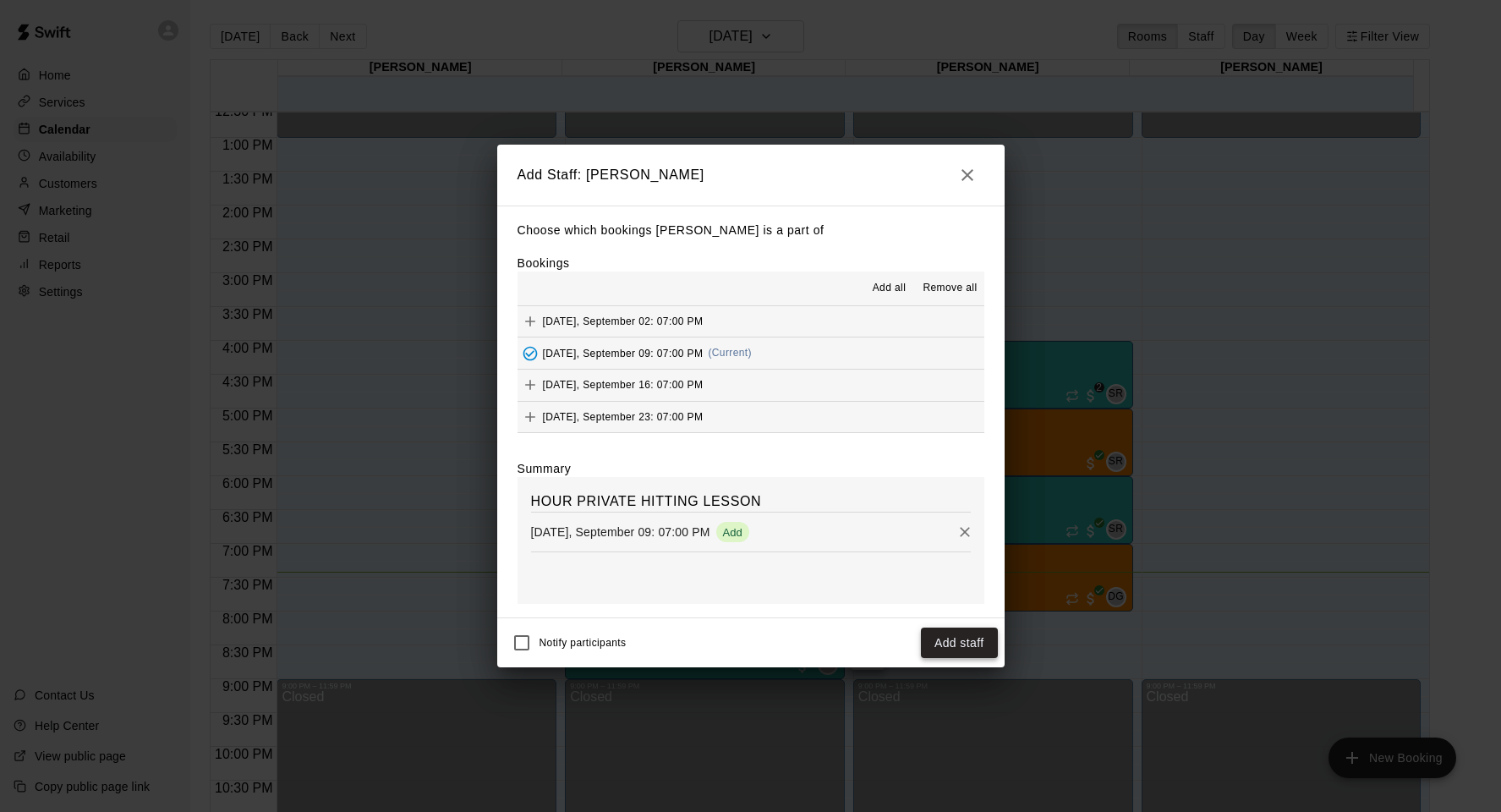
click at [952, 646] on button "Add staff" at bounding box center [959, 643] width 77 height 31
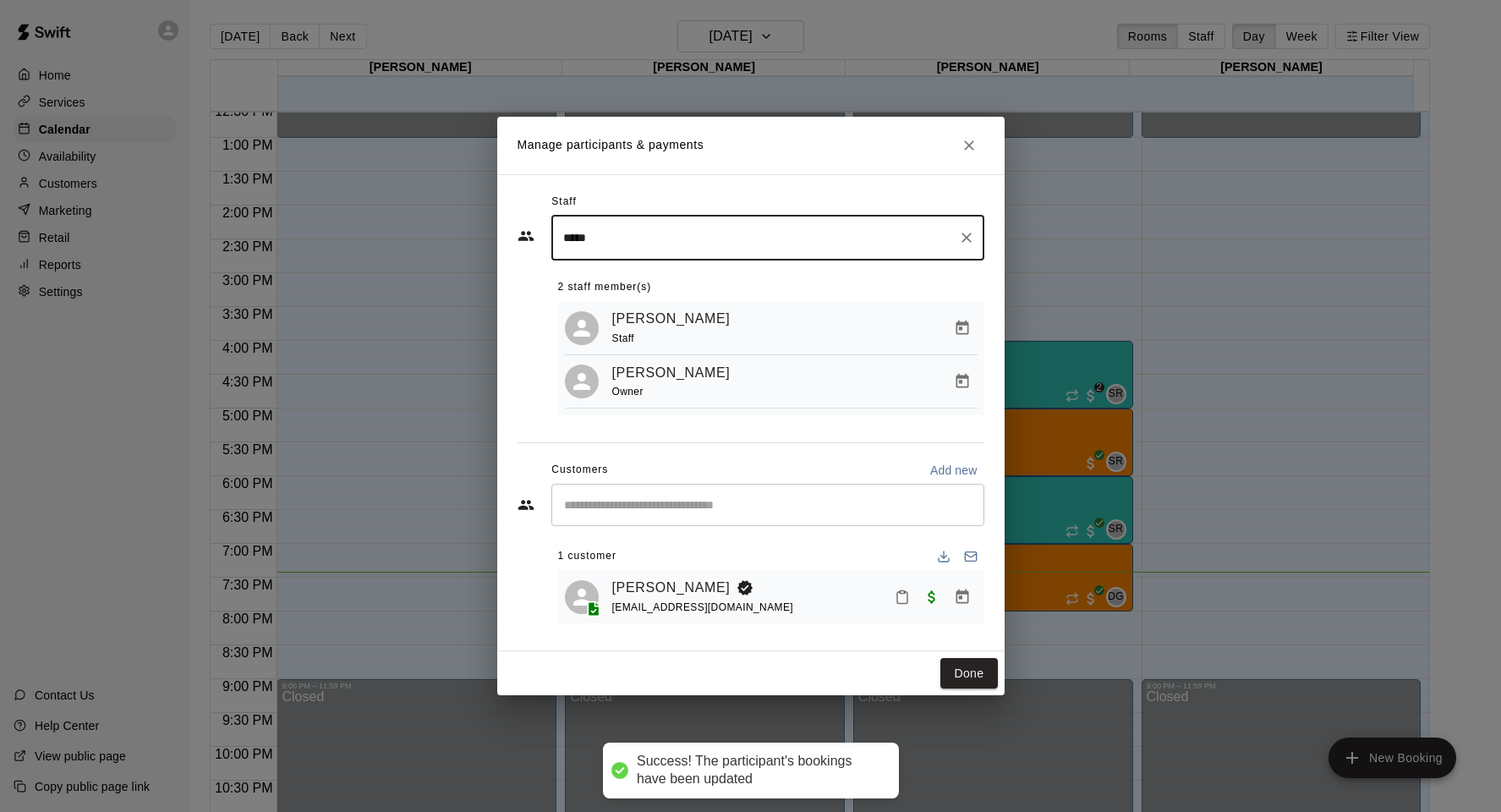
click at [838, 381] on div "[PERSON_NAME] Owner" at bounding box center [795, 381] width 365 height 40
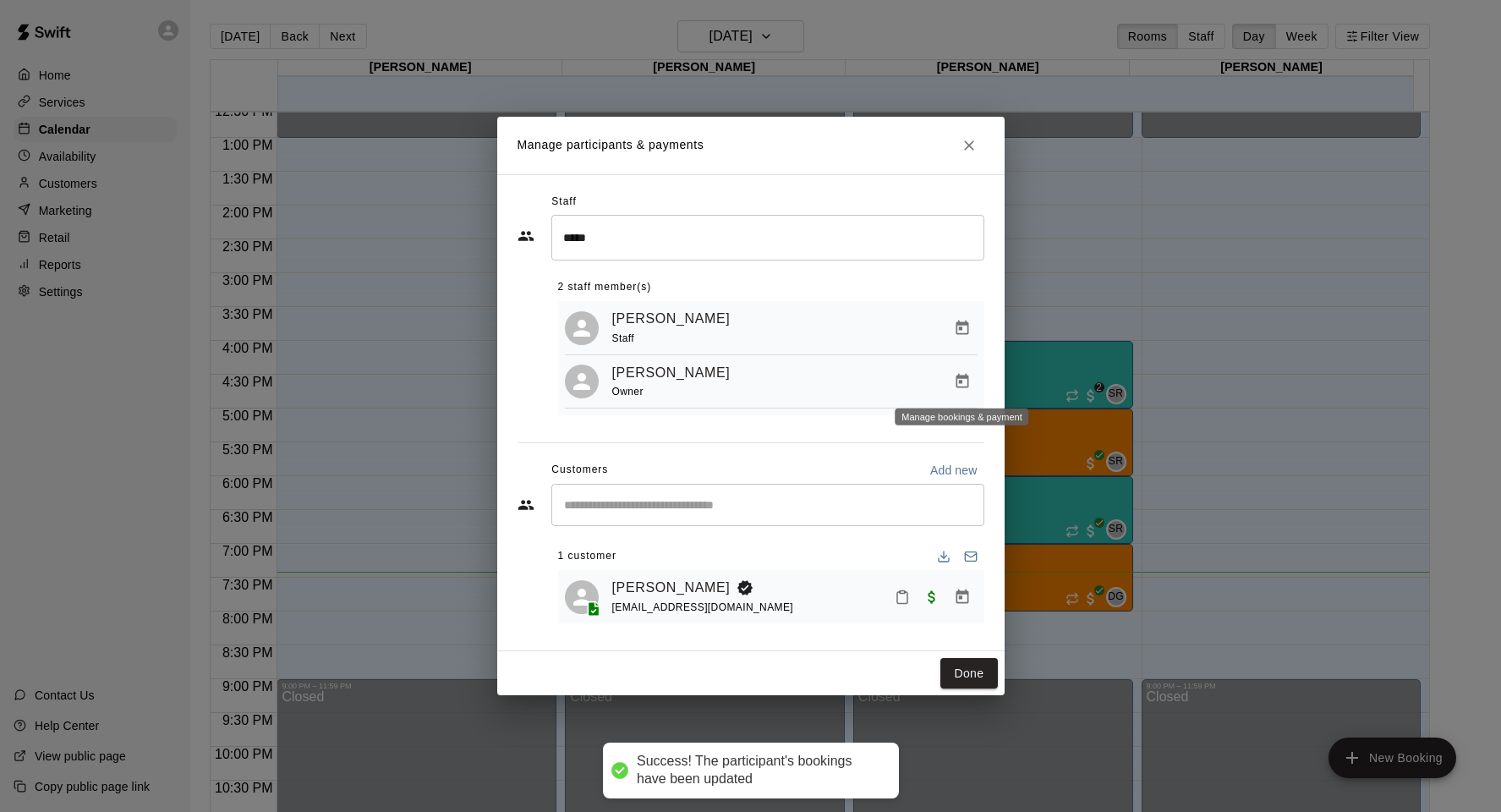
click at [962, 382] on icon "Manage bookings & payment" at bounding box center [962, 380] width 13 height 15
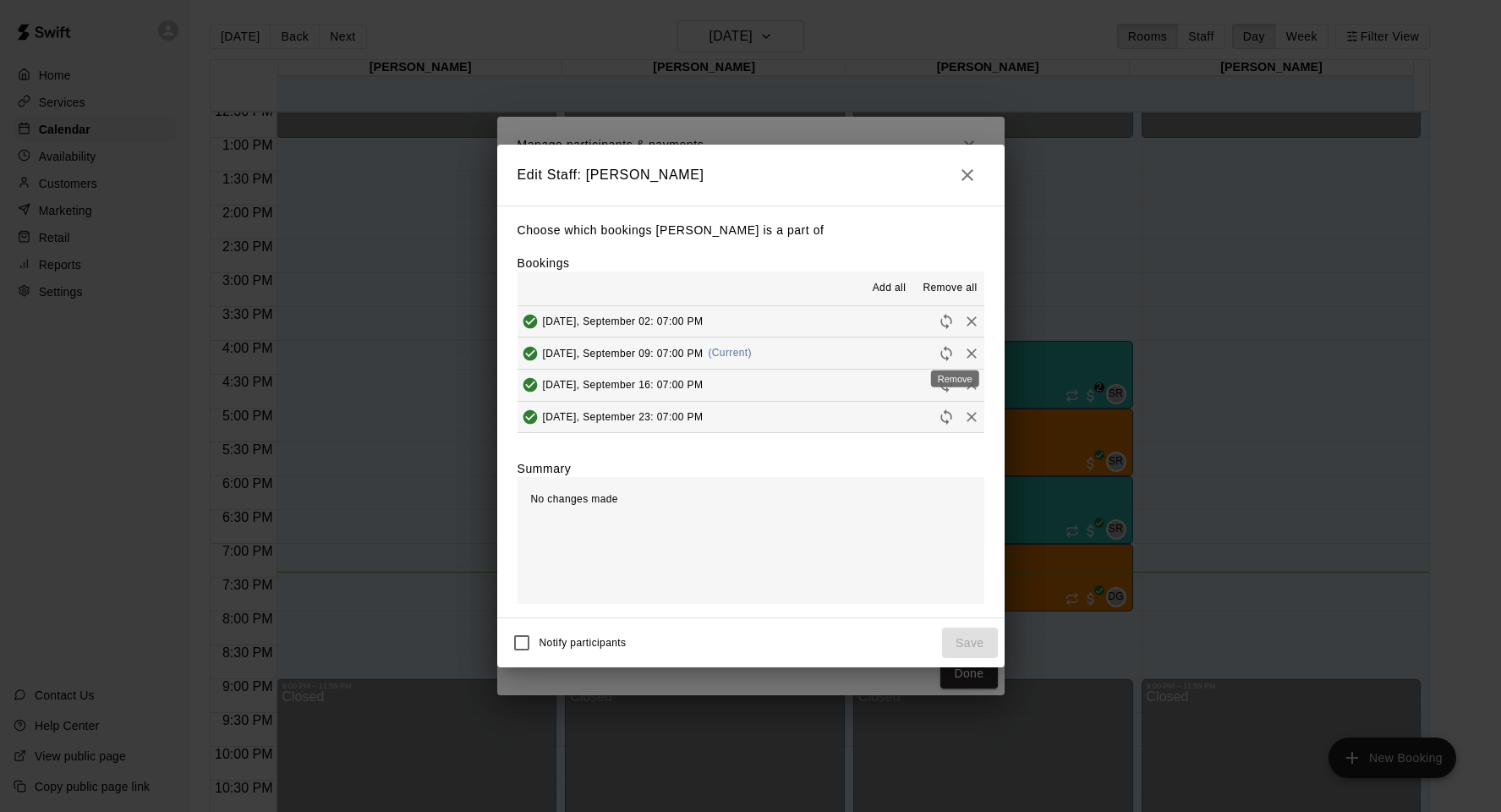
click at [963, 355] on icon "Remove" at bounding box center [971, 353] width 16 height 16
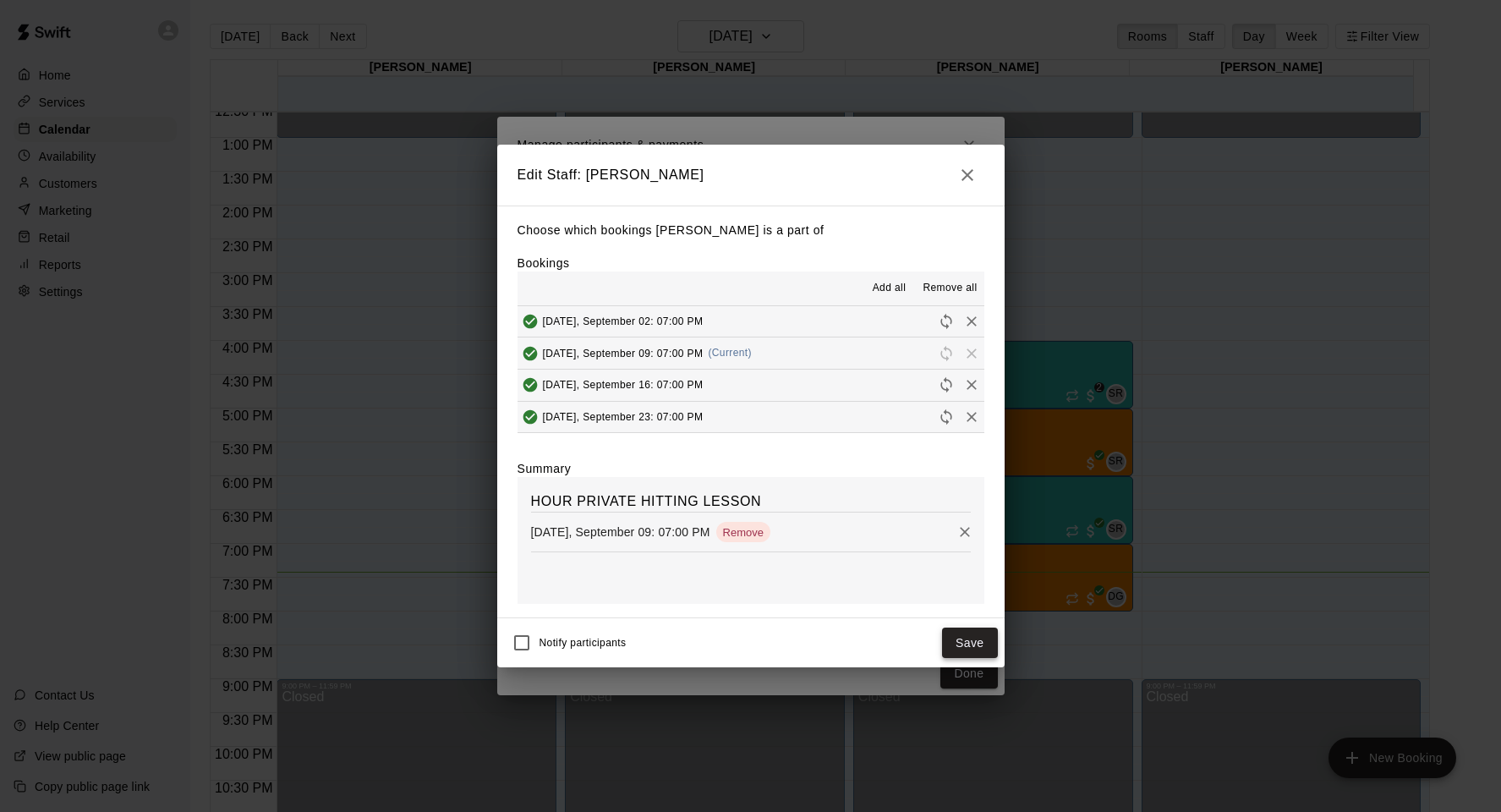
click at [964, 640] on button "Save" at bounding box center [970, 643] width 56 height 31
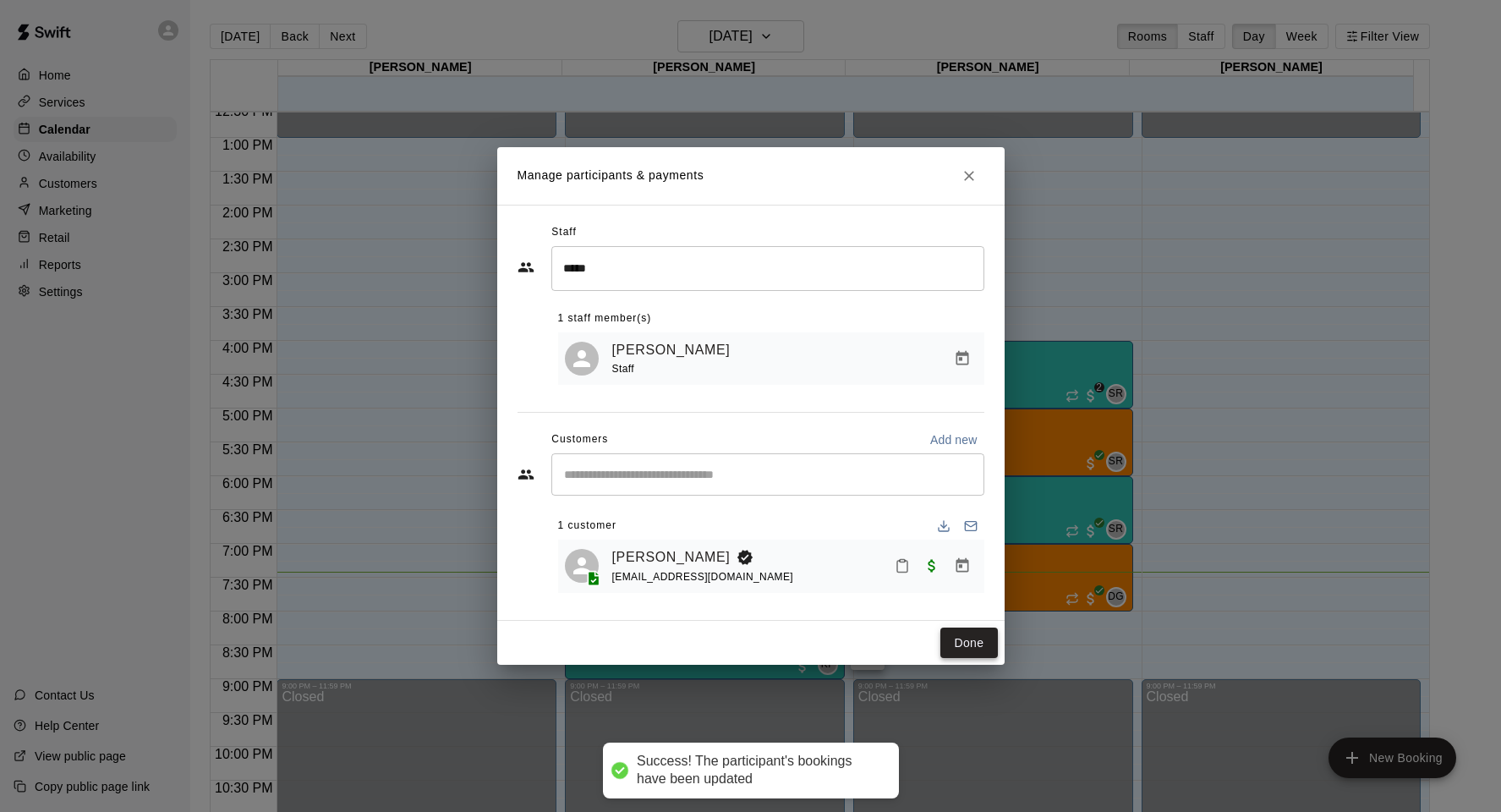
click at [978, 633] on button "Done" at bounding box center [968, 643] width 56 height 31
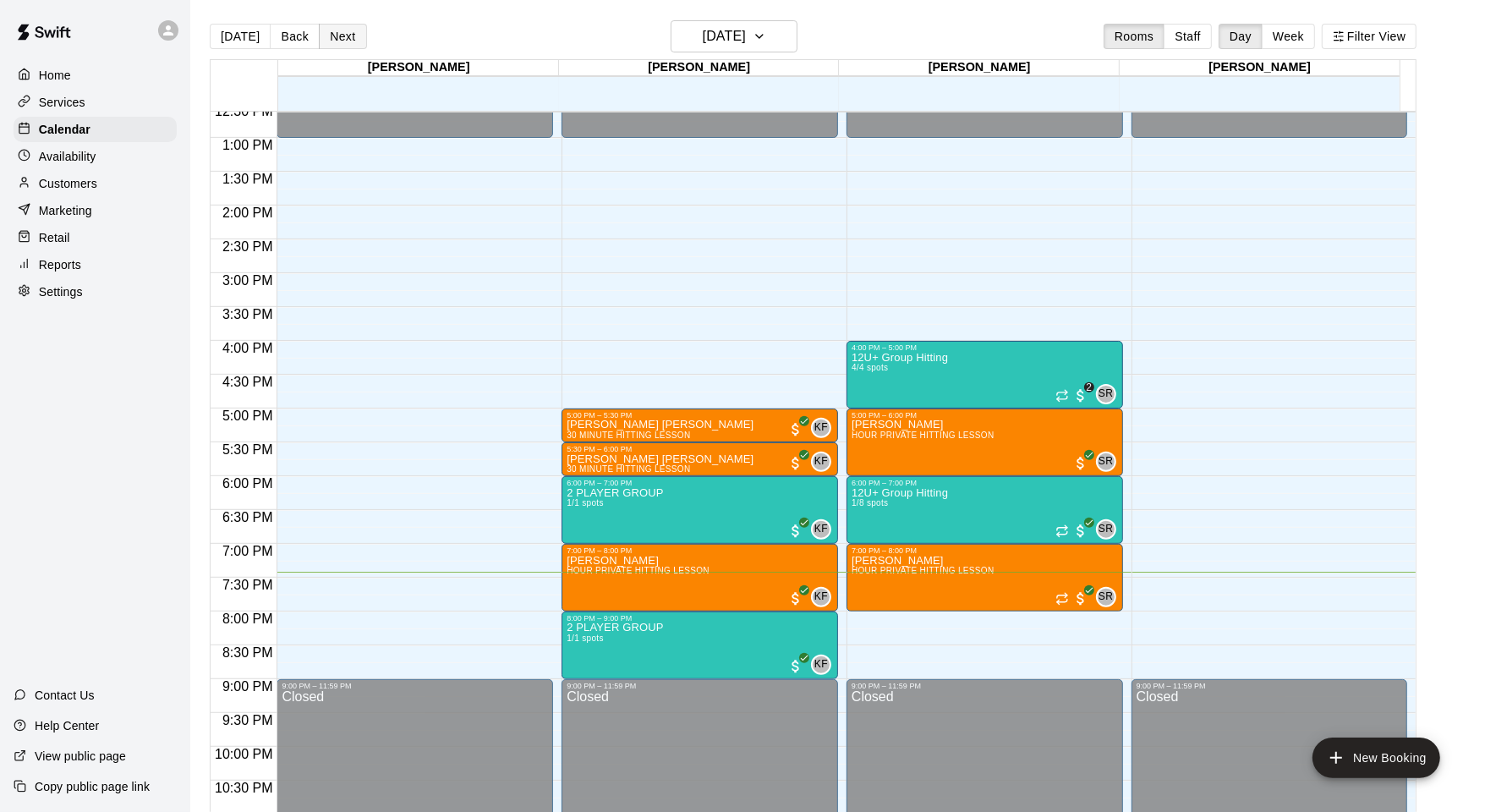
click at [358, 26] on button "Next" at bounding box center [343, 36] width 48 height 25
